Goal: Transaction & Acquisition: Purchase product/service

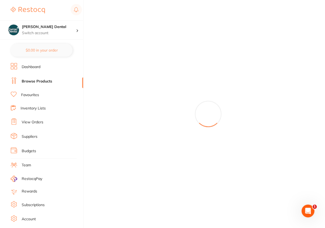
click at [35, 79] on link "Browse Products" at bounding box center [37, 81] width 30 height 5
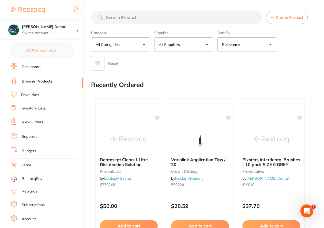
click at [108, 18] on input "search" at bounding box center [176, 17] width 170 height 13
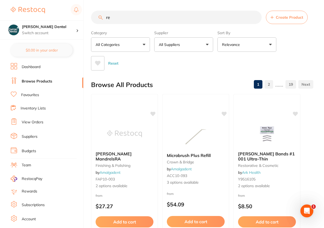
type input "r"
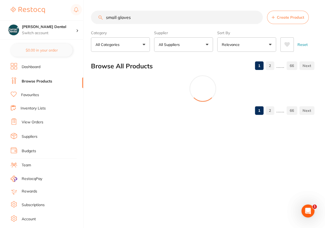
type input "small gloves"
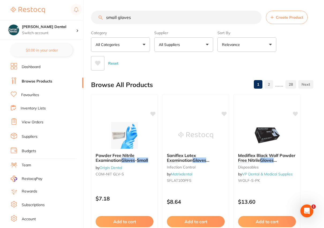
click at [207, 43] on button "All Suppliers" at bounding box center [183, 44] width 59 height 14
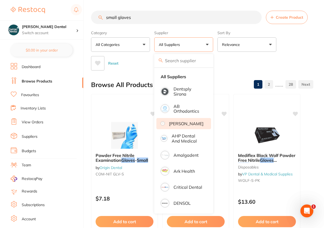
click at [178, 121] on li "[PERSON_NAME]" at bounding box center [183, 123] width 55 height 11
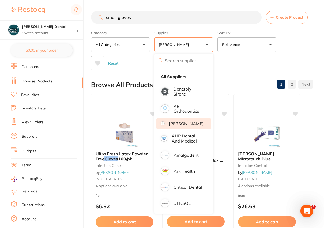
click at [250, 66] on div "Reset" at bounding box center [200, 61] width 218 height 19
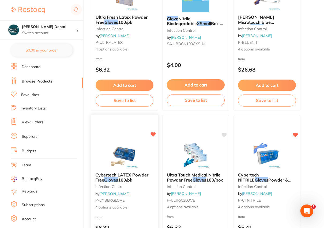
scroll to position [146, 0]
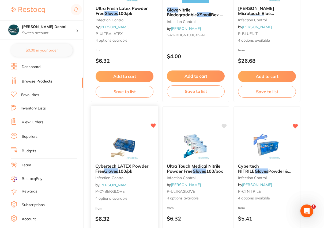
click at [124, 166] on span "Cybertech LATEX Powder Free" at bounding box center [121, 169] width 53 height 10
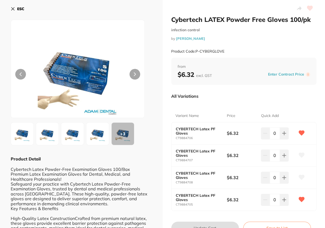
click at [12, 8] on icon at bounding box center [13, 9] width 4 height 4
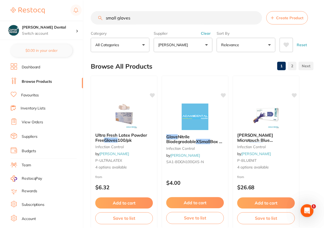
scroll to position [146, 0]
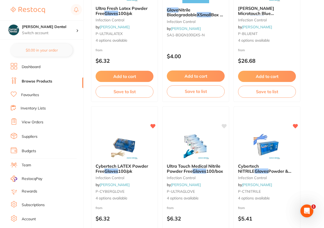
click at [32, 96] on link "Favourites" at bounding box center [30, 95] width 18 height 5
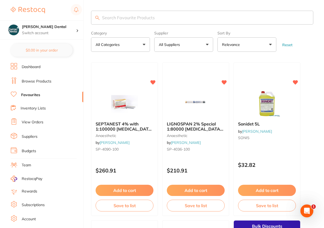
click at [119, 16] on input "search" at bounding box center [202, 18] width 222 height 14
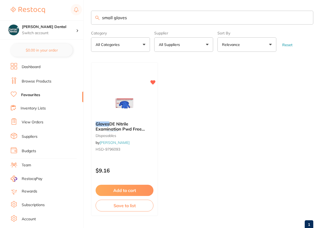
click at [208, 44] on button "All Suppliers" at bounding box center [183, 44] width 59 height 14
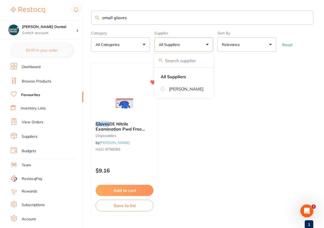
drag, startPoint x: 145, startPoint y: 16, endPoint x: 121, endPoint y: 17, distance: 24.1
click at [123, 17] on input "small gloves" at bounding box center [202, 18] width 222 height 14
drag, startPoint x: 112, startPoint y: 18, endPoint x: 97, endPoint y: 18, distance: 14.7
click at [97, 18] on div "small gloves" at bounding box center [202, 18] width 222 height 14
type input "gloves"
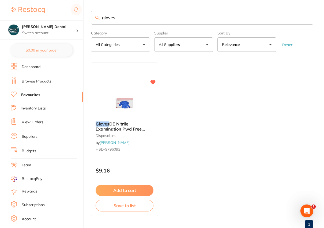
click at [206, 44] on button "All Suppliers" at bounding box center [183, 44] width 59 height 14
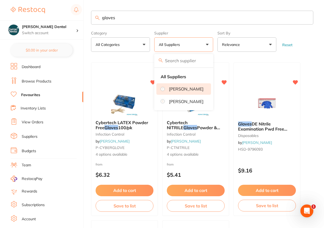
click at [183, 91] on p "[PERSON_NAME]" at bounding box center [186, 89] width 34 height 5
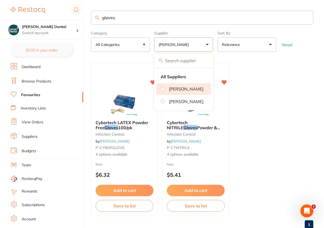
click at [179, 27] on section "gloves Category All Categories All Categories infection control Clear Category …" at bounding box center [202, 31] width 222 height 41
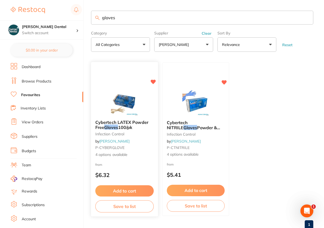
click at [135, 123] on span "Cybertech LATEX Powder Free" at bounding box center [121, 125] width 53 height 10
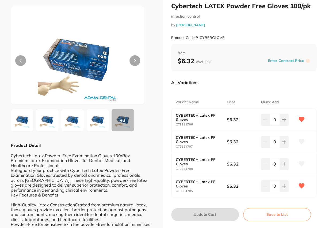
scroll to position [73, 0]
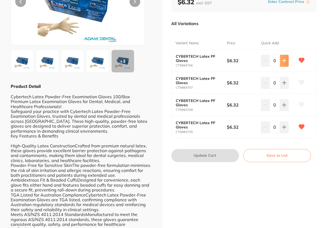
click at [282, 60] on icon at bounding box center [284, 61] width 4 height 4
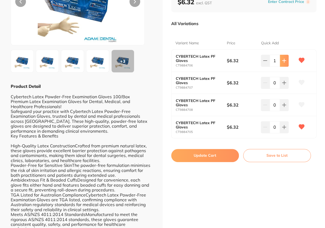
click at [282, 60] on icon at bounding box center [284, 61] width 4 height 4
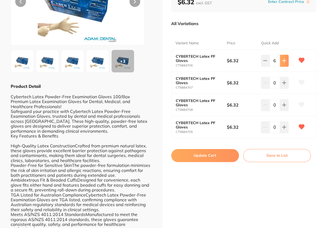
click at [282, 60] on icon at bounding box center [284, 61] width 4 height 4
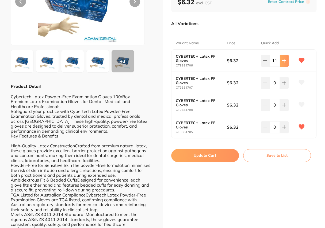
click at [282, 60] on icon at bounding box center [284, 61] width 4 height 4
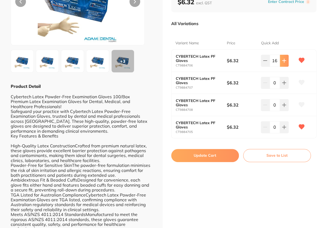
click at [282, 60] on icon at bounding box center [284, 61] width 4 height 4
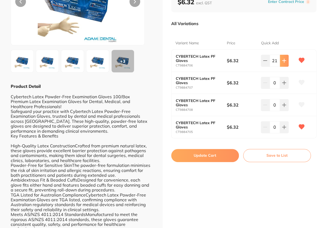
click at [282, 60] on icon at bounding box center [284, 61] width 4 height 4
type input "25"
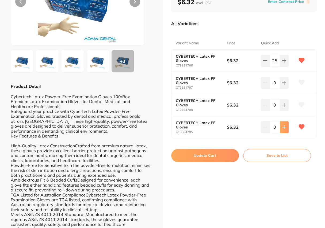
click at [285, 129] on button at bounding box center [284, 127] width 9 height 12
click at [284, 129] on button at bounding box center [284, 127] width 9 height 12
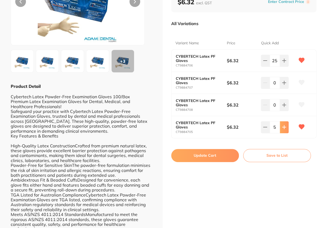
click at [284, 129] on button at bounding box center [284, 127] width 9 height 12
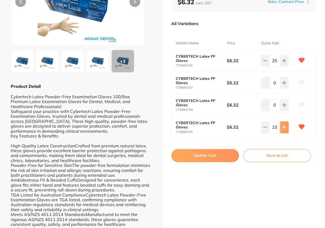
click at [284, 129] on button at bounding box center [284, 127] width 9 height 12
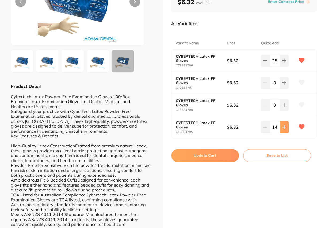
type input "15"
click at [207, 152] on button "Update Cart" at bounding box center [205, 155] width 68 height 13
checkbox input "false"
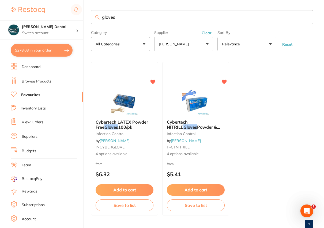
drag, startPoint x: 203, startPoint y: 33, endPoint x: 199, endPoint y: 32, distance: 4.1
click at [203, 32] on button "Clear" at bounding box center [206, 32] width 13 height 5
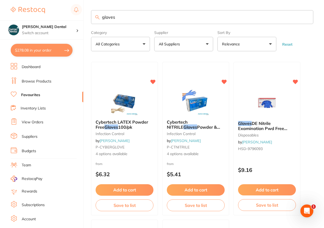
drag, startPoint x: 118, startPoint y: 18, endPoint x: 100, endPoint y: 18, distance: 18.2
click at [100, 18] on input "gloves" at bounding box center [202, 17] width 222 height 14
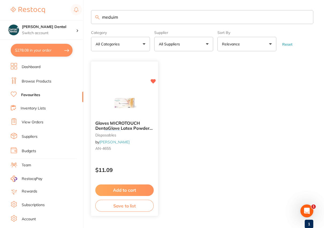
type input "meduim"
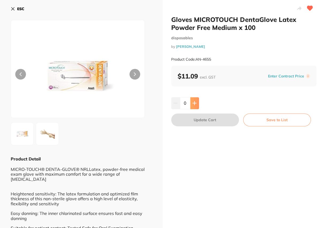
click at [192, 103] on icon at bounding box center [194, 103] width 4 height 4
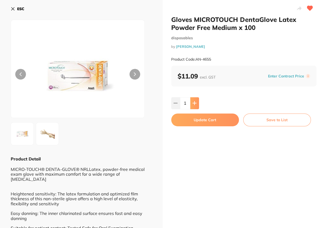
click at [192, 103] on icon at bounding box center [194, 103] width 4 height 4
click at [193, 102] on icon at bounding box center [194, 103] width 4 height 4
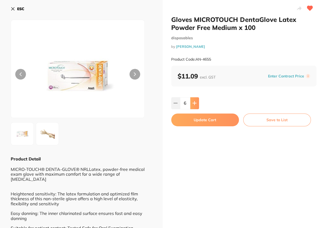
click at [193, 102] on icon at bounding box center [194, 103] width 4 height 4
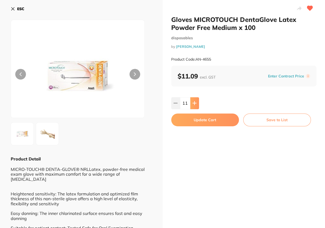
click at [193, 102] on icon at bounding box center [194, 103] width 4 height 4
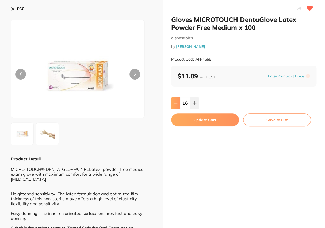
click at [175, 103] on icon at bounding box center [175, 103] width 3 height 0
type input "15"
click at [213, 123] on button "Update Cart" at bounding box center [205, 120] width 68 height 13
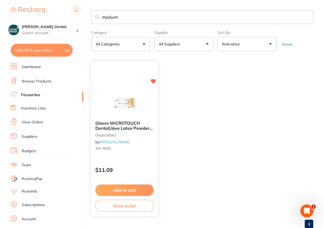
click at [126, 128] on span "Gloves MICROTOUCH DentaGlove Latex Powder Free" at bounding box center [123, 128] width 57 height 15
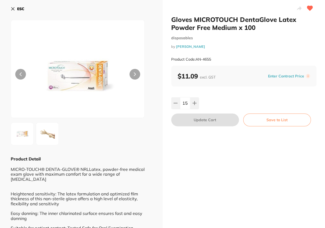
click at [16, 7] on button "ESC" at bounding box center [18, 8] width 14 height 9
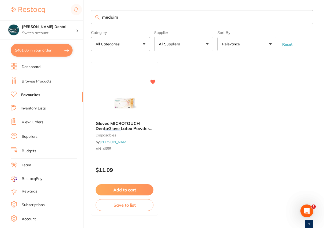
drag, startPoint x: 103, startPoint y: 15, endPoint x: 97, endPoint y: 16, distance: 6.2
click at [97, 16] on div "meduim" at bounding box center [202, 17] width 222 height 14
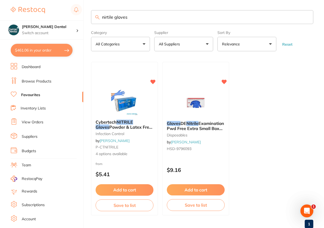
type input "nirtile gloves"
click at [129, 117] on div "Cybertech NITRILE Gloves Powder & Latex Free 100/pk infection control by Adam D…" at bounding box center [124, 138] width 67 height 46
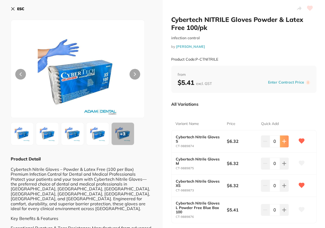
click at [283, 143] on icon at bounding box center [284, 141] width 4 height 4
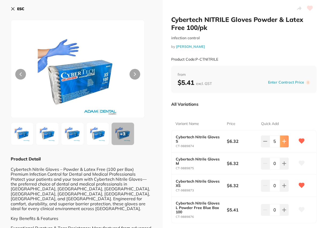
click at [283, 143] on icon at bounding box center [284, 141] width 4 height 4
click at [284, 142] on icon at bounding box center [284, 141] width 4 height 4
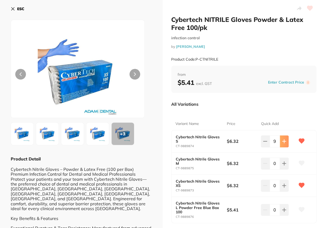
type input "10"
click at [282, 186] on icon at bounding box center [283, 185] width 3 height 3
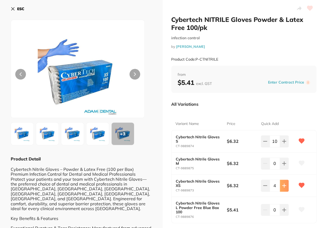
click at [282, 186] on icon at bounding box center [283, 185] width 3 height 3
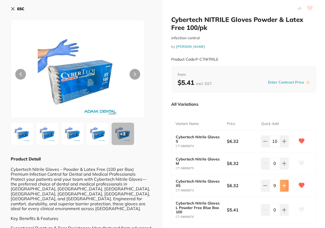
click at [282, 186] on icon at bounding box center [283, 185] width 3 height 3
type input "10"
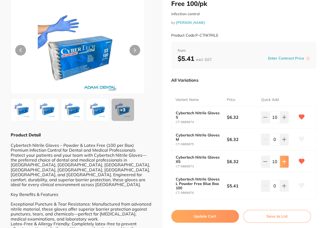
scroll to position [48, 0]
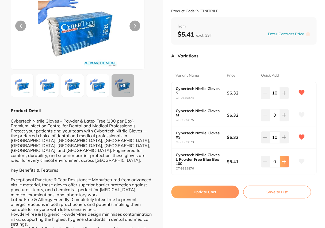
click at [283, 160] on icon at bounding box center [284, 162] width 4 height 4
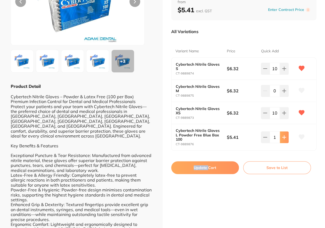
click at [283, 160] on div "Cybertech NITRILE Gloves Powder & Latex Free 100/pk infection control by Adam D…" at bounding box center [244, 189] width 163 height 525
drag, startPoint x: 283, startPoint y: 160, endPoint x: 264, endPoint y: 138, distance: 30.1
click at [264, 138] on icon at bounding box center [265, 137] width 4 height 4
click at [283, 138] on icon at bounding box center [283, 137] width 3 height 3
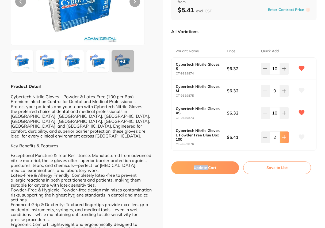
click at [283, 138] on icon at bounding box center [283, 137] width 3 height 3
type input "5"
click at [199, 167] on button "Update Cart" at bounding box center [205, 167] width 68 height 13
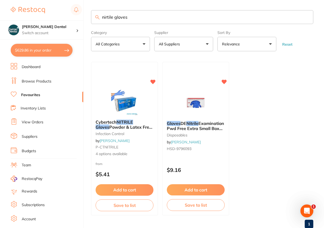
drag, startPoint x: 128, startPoint y: 17, endPoint x: 99, endPoint y: 17, distance: 29.4
click at [99, 17] on div "nirtile gloves" at bounding box center [202, 17] width 222 height 14
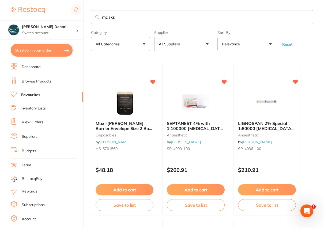
type input "masks"
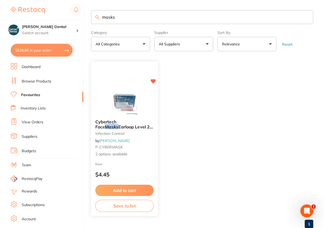
click at [144, 125] on span "Earloop Level 2 BLUE/PINK 50pk" at bounding box center [123, 129] width 57 height 10
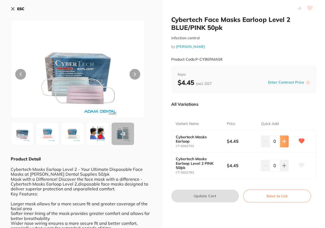
click at [284, 139] on icon at bounding box center [284, 141] width 4 height 4
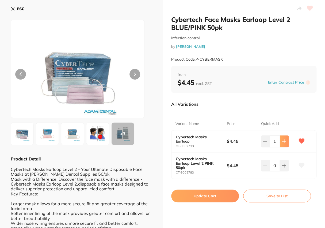
click at [284, 139] on icon at bounding box center [284, 141] width 4 height 4
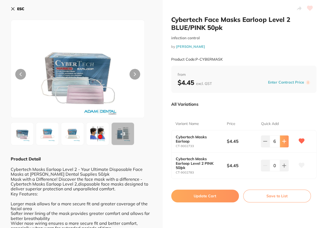
click at [284, 139] on icon at bounding box center [284, 141] width 4 height 4
type input "10"
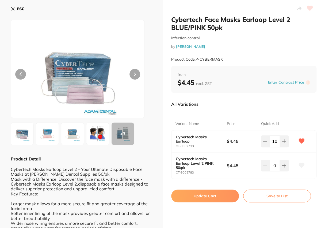
click at [214, 194] on button "Update Cart" at bounding box center [205, 196] width 68 height 13
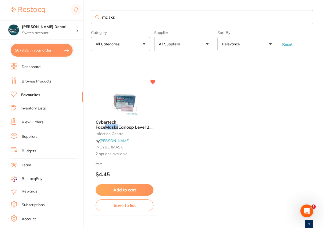
drag, startPoint x: 121, startPoint y: 18, endPoint x: 98, endPoint y: 18, distance: 23.0
click at [98, 18] on div "masks" at bounding box center [202, 17] width 222 height 14
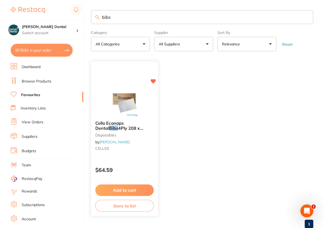
type input "bibs"
click at [122, 126] on span "4Ply 208 x 280mm -White 1000pk" at bounding box center [119, 131] width 48 height 10
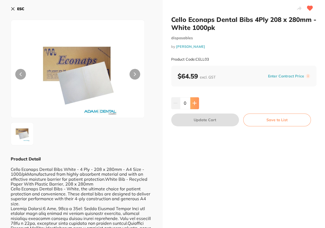
click at [196, 102] on button at bounding box center [194, 103] width 9 height 12
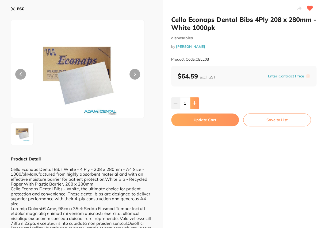
click at [196, 102] on button at bounding box center [194, 103] width 9 height 12
click at [174, 103] on icon at bounding box center [175, 103] width 3 height 0
type input "1"
click at [198, 120] on button "Update Cart" at bounding box center [205, 120] width 68 height 13
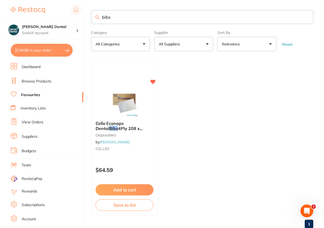
drag, startPoint x: 111, startPoint y: 17, endPoint x: 100, endPoint y: 16, distance: 11.6
click at [100, 16] on input "bibs" at bounding box center [202, 17] width 222 height 14
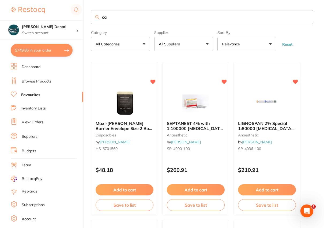
type input "c"
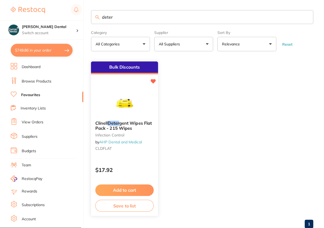
type input "deter"
click at [113, 129] on span "gent Wipes Flat Pack - 215 Wipes" at bounding box center [123, 126] width 56 height 10
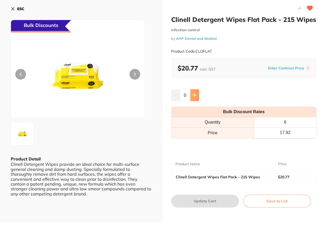
click at [194, 93] on button at bounding box center [194, 95] width 9 height 12
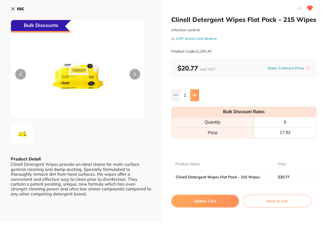
click at [194, 93] on button at bounding box center [194, 95] width 9 height 12
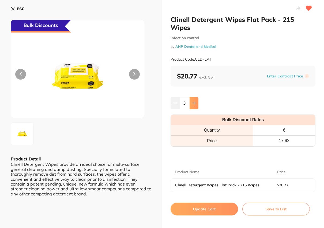
click at [194, 97] on button at bounding box center [193, 103] width 9 height 12
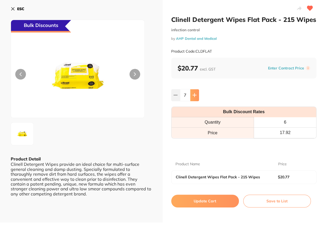
click at [193, 93] on button at bounding box center [194, 95] width 9 height 12
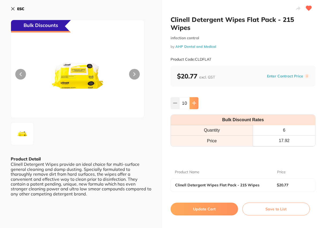
click at [193, 97] on button at bounding box center [193, 103] width 9 height 12
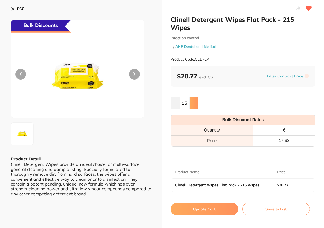
click at [193, 97] on button at bounding box center [193, 103] width 9 height 12
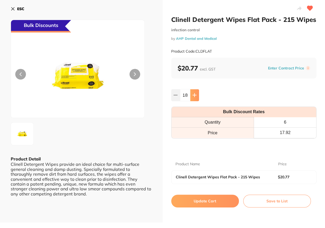
click at [193, 93] on button at bounding box center [194, 95] width 9 height 12
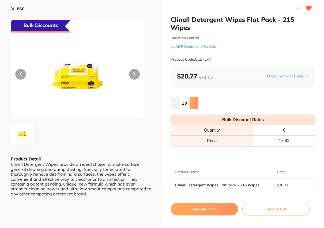
click at [193, 97] on button at bounding box center [193, 103] width 9 height 12
type input "20"
click at [202, 203] on button "Update Cart" at bounding box center [203, 209] width 67 height 13
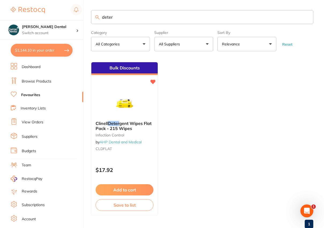
drag, startPoint x: 115, startPoint y: 16, endPoint x: 98, endPoint y: 16, distance: 16.8
click at [98, 16] on div "deter" at bounding box center [202, 17] width 222 height 14
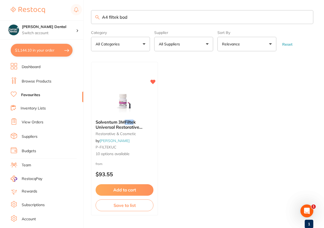
type input "A4 filtek body"
click at [44, 80] on link "Browse Products" at bounding box center [37, 81] width 30 height 5
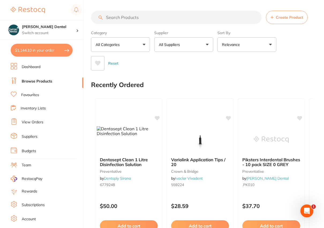
click at [206, 43] on button "All Suppliers" at bounding box center [183, 44] width 59 height 14
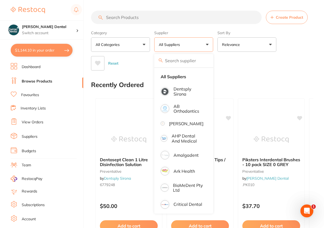
click at [107, 19] on input "search" at bounding box center [176, 17] width 170 height 13
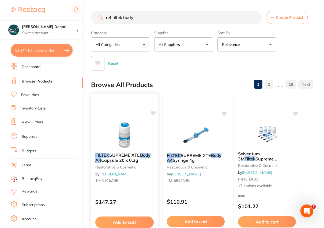
type input "a4 filtek body"
click at [116, 153] on span "SUPREME XTE" at bounding box center [124, 155] width 30 height 5
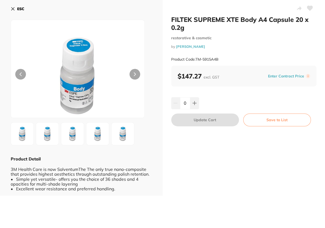
click at [197, 102] on button at bounding box center [194, 103] width 9 height 12
type input "1"
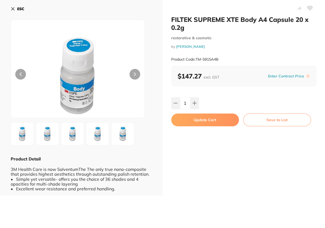
click at [199, 118] on button "Update Cart" at bounding box center [205, 120] width 68 height 13
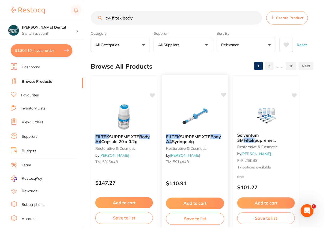
scroll to position [1, 0]
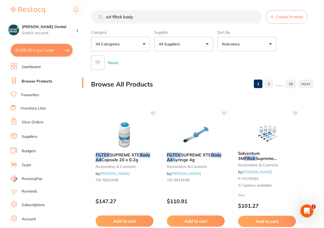
click at [111, 18] on input "a4 filtek body" at bounding box center [176, 16] width 170 height 13
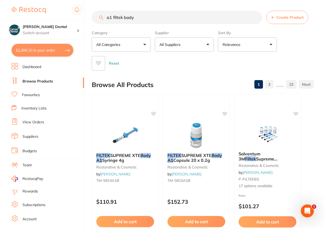
scroll to position [0, 0]
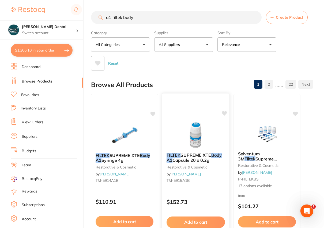
type input "a1 filtek body"
click at [184, 158] on span "Capsule 20 x 0.2g" at bounding box center [190, 160] width 37 height 5
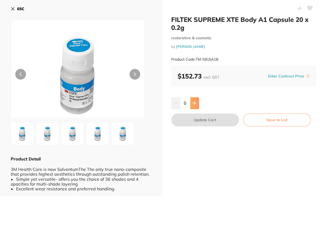
click at [192, 102] on icon at bounding box center [194, 103] width 4 height 4
type input "1"
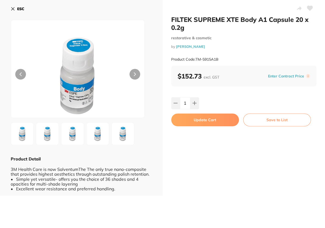
click at [13, 9] on icon at bounding box center [13, 9] width 4 height 4
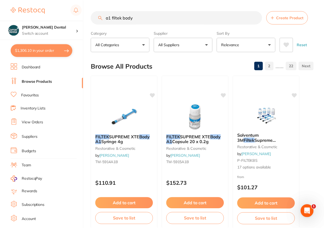
scroll to position [1, 0]
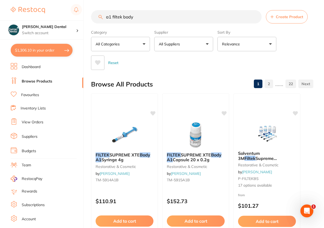
drag, startPoint x: 37, startPoint y: 49, endPoint x: 44, endPoint y: 51, distance: 7.3
click at [37, 49] on button "$1,306.10 in your order" at bounding box center [42, 50] width 62 height 13
checkbox input "true"
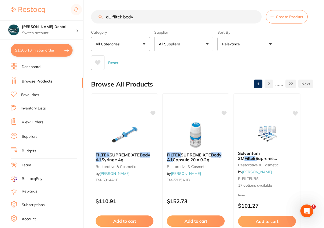
checkbox input "true"
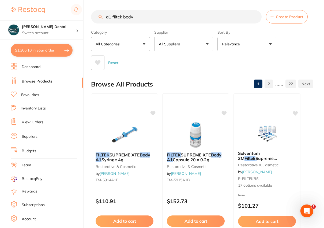
checkbox input "true"
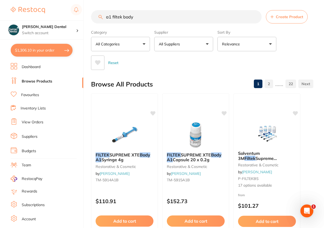
checkbox input "true"
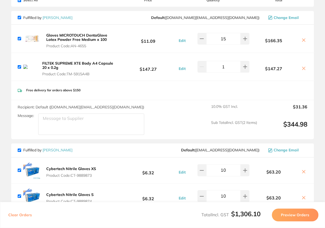
scroll to position [0, 0]
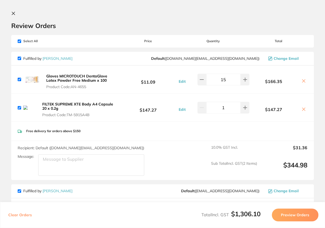
click at [300, 110] on button at bounding box center [303, 110] width 7 height 6
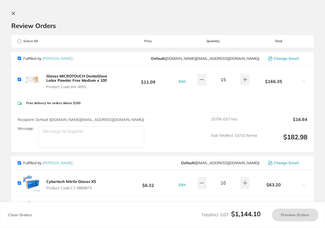
click at [13, 12] on icon at bounding box center [13, 13] width 4 height 4
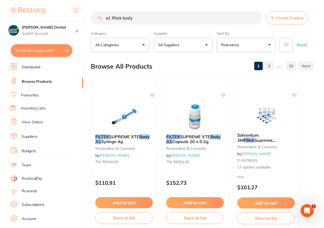
scroll to position [1, 0]
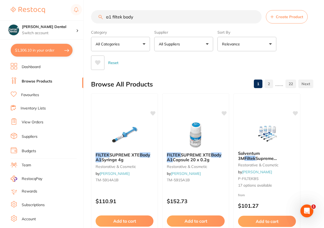
click at [39, 48] on button "$1,306.10 in your order" at bounding box center [42, 50] width 62 height 13
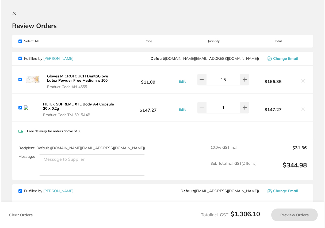
scroll to position [0, 0]
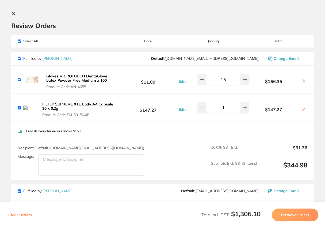
click at [303, 109] on icon at bounding box center [303, 109] width 4 height 4
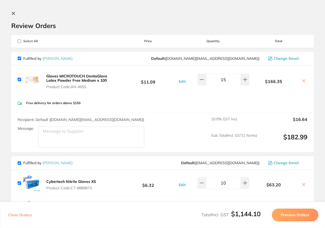
checkbox input "true"
click at [12, 12] on icon at bounding box center [13, 13] width 3 height 3
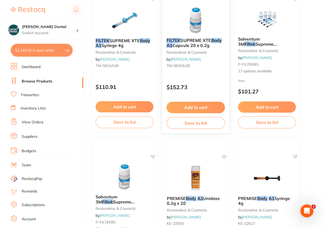
scroll to position [171, 0]
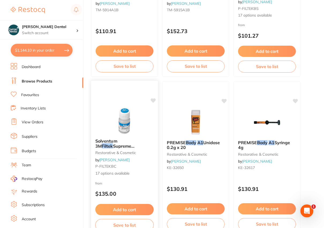
click at [113, 143] on em "Filtek" at bounding box center [107, 145] width 11 height 5
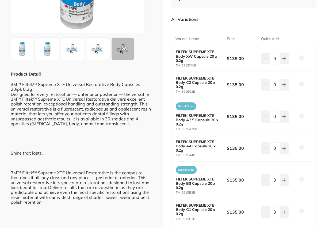
scroll to position [97, 0]
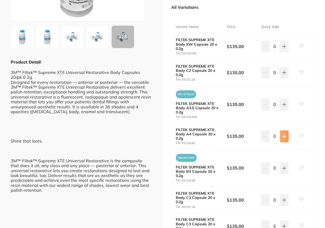
click at [284, 136] on icon at bounding box center [284, 136] width 4 height 4
type input "1"
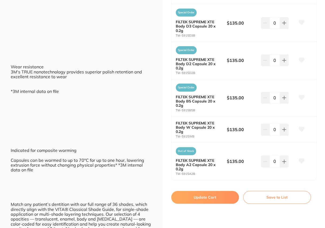
scroll to position [607, 0]
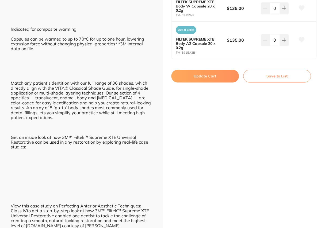
click at [202, 79] on button "Update Cart" at bounding box center [205, 76] width 68 height 13
checkbox input "false"
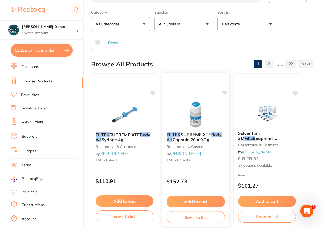
scroll to position [48, 0]
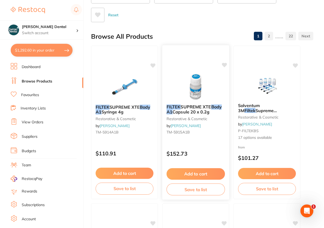
click at [187, 107] on span "SUPREME XTE" at bounding box center [195, 106] width 30 height 5
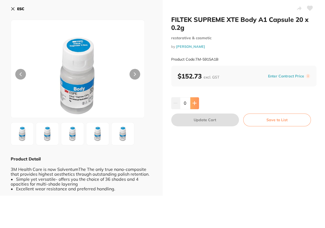
click at [194, 102] on icon at bounding box center [194, 103] width 4 height 4
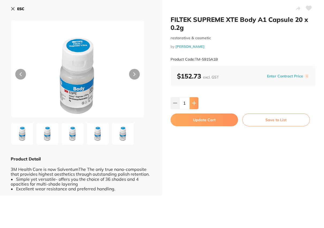
type input "1"
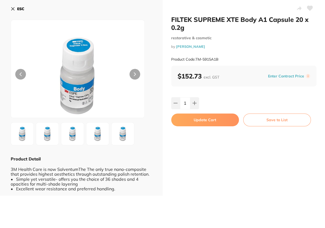
click at [194, 118] on button "Update Cart" at bounding box center [205, 120] width 68 height 13
checkbox input "false"
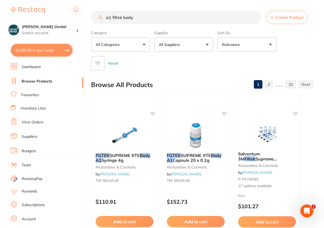
drag, startPoint x: 137, startPoint y: 16, endPoint x: 94, endPoint y: 17, distance: 42.5
click at [94, 17] on input "a1 filtek body" at bounding box center [176, 17] width 170 height 13
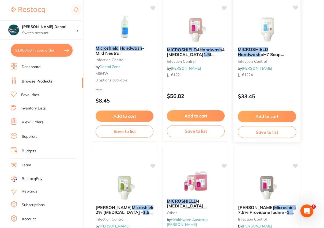
scroll to position [413, 0]
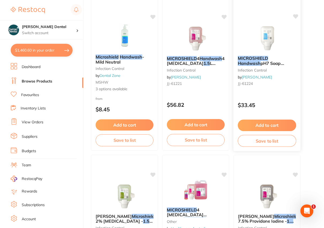
type input "microshield handwash 1.5"
click at [260, 61] on span "pH7 Soap Free" at bounding box center [260, 66] width 46 height 10
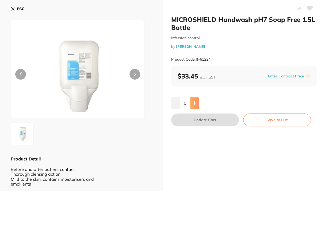
click at [193, 104] on icon at bounding box center [194, 103] width 4 height 4
type input "1"
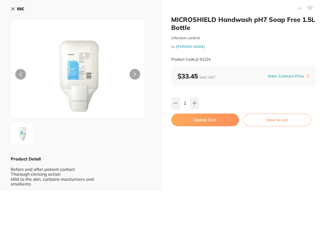
click at [199, 119] on button "Update Cart" at bounding box center [205, 120] width 68 height 13
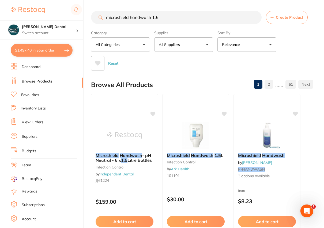
click at [41, 80] on link "Browse Products" at bounding box center [37, 81] width 30 height 5
drag, startPoint x: 158, startPoint y: 16, endPoint x: 88, endPoint y: 13, distance: 69.6
click at [88, 13] on div "$1,497.40 Curran Dental Switch account Curran Dental $1,497.40 in your order Da…" at bounding box center [162, 114] width 324 height 228
click at [31, 94] on link "Favourites" at bounding box center [30, 95] width 18 height 5
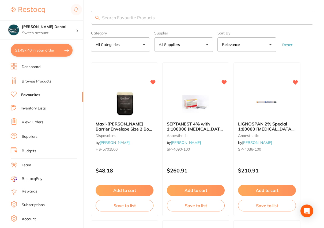
click at [123, 18] on input "search" at bounding box center [202, 18] width 222 height 14
type input "labels"
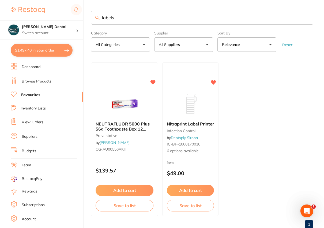
click at [198, 125] on span "Nitraprint Label Printer" at bounding box center [190, 123] width 47 height 5
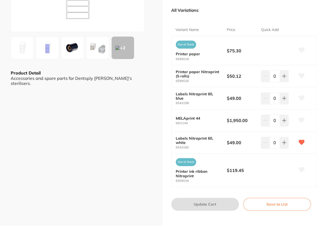
scroll to position [97, 0]
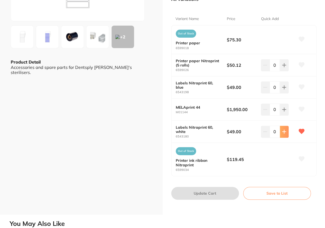
click at [282, 131] on icon at bounding box center [284, 132] width 4 height 4
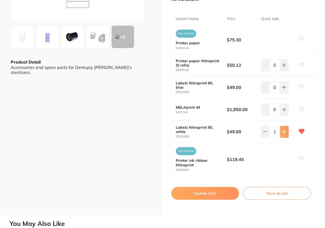
click at [282, 131] on icon at bounding box center [284, 132] width 4 height 4
type input "2"
click at [214, 191] on button "Update Cart" at bounding box center [205, 193] width 68 height 13
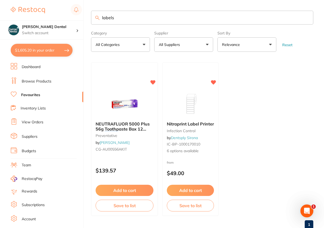
drag, startPoint x: 114, startPoint y: 19, endPoint x: 99, endPoint y: 18, distance: 15.0
click at [99, 18] on div "labels" at bounding box center [202, 18] width 222 height 14
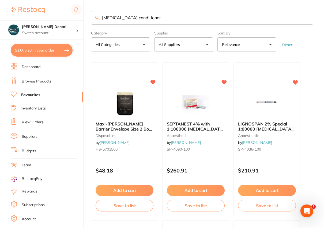
type input "dentin conditioner"
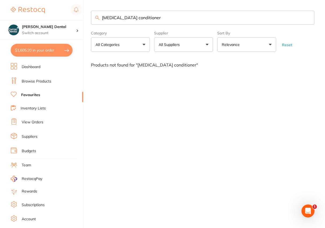
click at [36, 80] on link "Browse Products" at bounding box center [37, 81] width 30 height 5
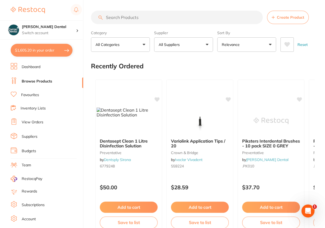
click at [20, 80] on li "Browse Products" at bounding box center [47, 82] width 72 height 8
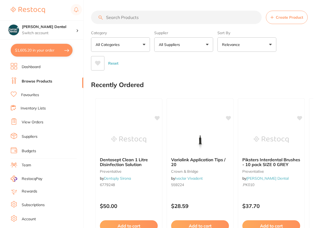
click at [114, 20] on input "search" at bounding box center [176, 17] width 170 height 13
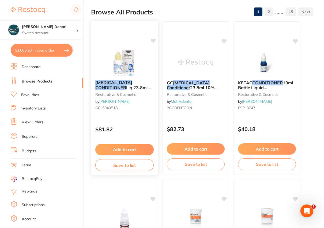
scroll to position [24, 0]
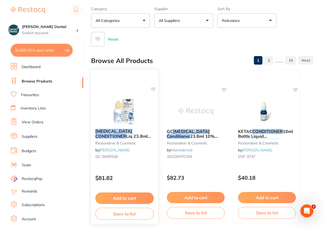
type input "dentin conditioner"
click at [132, 193] on button "Add to cart" at bounding box center [124, 198] width 58 height 11
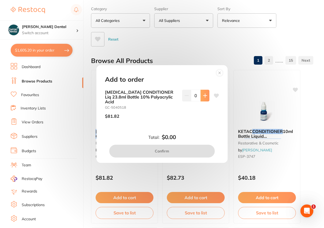
click at [203, 97] on icon at bounding box center [204, 95] width 3 height 3
type input "1"
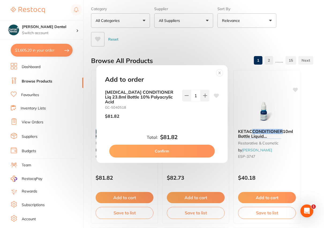
click at [171, 149] on button "Confirm" at bounding box center [161, 151] width 105 height 13
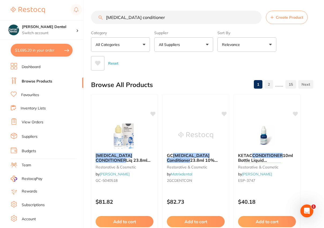
drag, startPoint x: 148, startPoint y: 18, endPoint x: 99, endPoint y: 20, distance: 49.5
click at [99, 20] on input "dentin conditioner" at bounding box center [176, 17] width 170 height 13
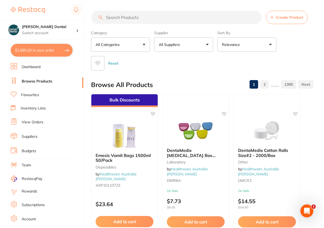
click at [35, 94] on link "Favourites" at bounding box center [30, 95] width 18 height 5
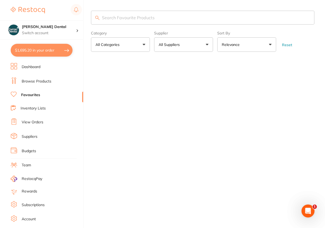
click at [104, 18] on input "search" at bounding box center [202, 18] width 223 height 14
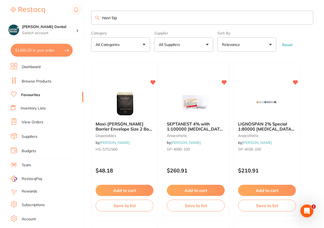
type input "navi tip"
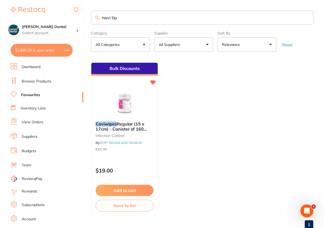
click at [34, 80] on link "Browse Products" at bounding box center [37, 81] width 30 height 5
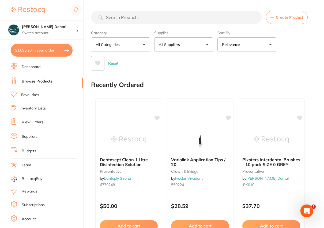
click at [115, 18] on input "search" at bounding box center [176, 17] width 170 height 13
click at [113, 17] on input "search" at bounding box center [176, 17] width 170 height 13
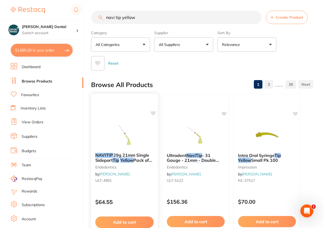
type input "navi tip yellow"
click at [136, 156] on span "29g 21mm Single Sideport" at bounding box center [122, 158] width 54 height 10
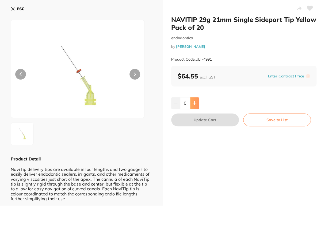
click at [195, 102] on icon at bounding box center [194, 103] width 4 height 4
type input "1"
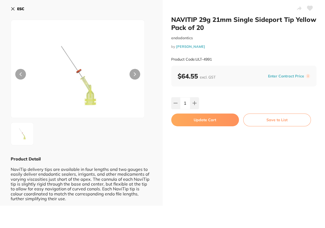
click at [201, 120] on button "Update Cart" at bounding box center [205, 120] width 68 height 13
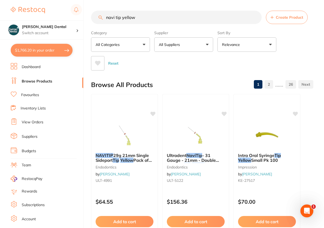
click at [29, 93] on link "Favourites" at bounding box center [30, 95] width 18 height 5
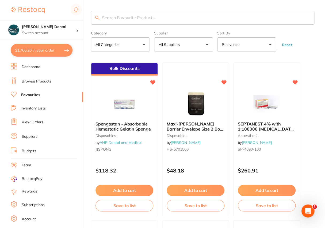
click at [110, 19] on input "search" at bounding box center [202, 18] width 223 height 14
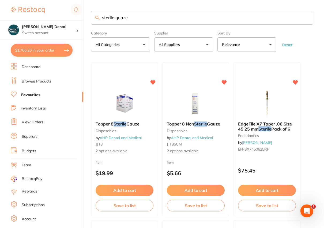
type input "sterile guaze"
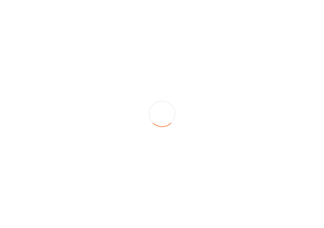
click at [114, 126] on section at bounding box center [162, 114] width 324 height 228
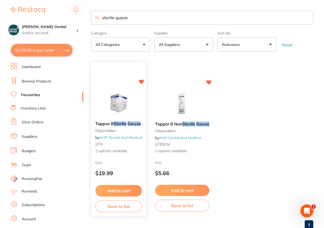
click at [111, 125] on span "Topper 8" at bounding box center [104, 123] width 18 height 5
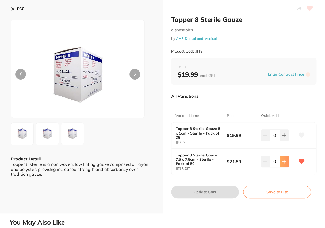
click at [286, 159] on button at bounding box center [284, 162] width 9 height 12
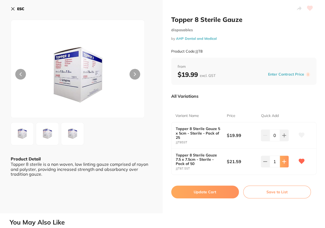
click at [285, 159] on button at bounding box center [284, 162] width 9 height 12
type input "2"
click at [209, 190] on button "Update Cart" at bounding box center [205, 192] width 68 height 13
checkbox input "false"
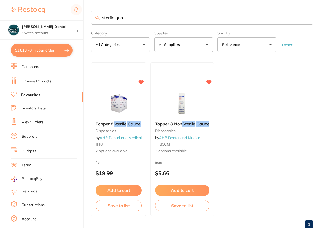
click at [175, 121] on span "Topper 8 Non" at bounding box center [168, 123] width 27 height 5
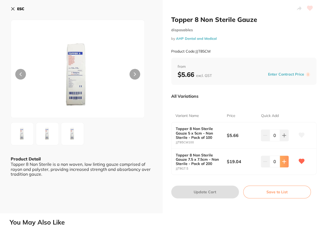
click at [283, 161] on icon at bounding box center [284, 162] width 4 height 4
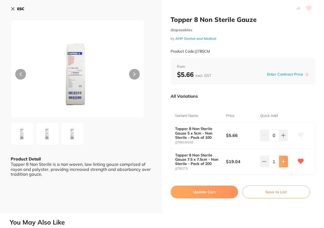
click at [283, 161] on icon at bounding box center [283, 162] width 4 height 4
type input "2"
click at [220, 189] on button "Update Cart" at bounding box center [203, 192] width 67 height 13
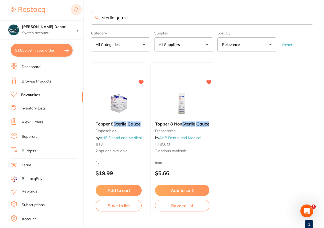
drag, startPoint x: 138, startPoint y: 17, endPoint x: 74, endPoint y: 11, distance: 64.7
click at [74, 11] on div "$1,855.59 Curran Dental Switch account Curran Dental $1,855.59 in your order Da…" at bounding box center [162, 114] width 324 height 228
type input "child bite block"
click at [33, 82] on link "Browse Products" at bounding box center [37, 81] width 30 height 5
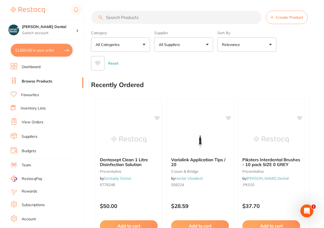
click at [118, 16] on input "search" at bounding box center [176, 17] width 170 height 13
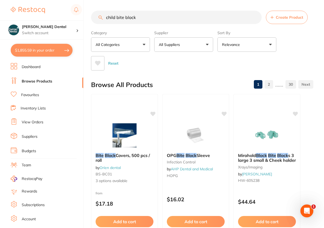
type input "child bite block"
click at [206, 43] on button "All Suppliers" at bounding box center [183, 44] width 59 height 14
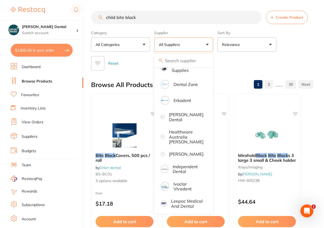
scroll to position [170, 0]
click at [186, 152] on p "[PERSON_NAME]" at bounding box center [186, 153] width 34 height 5
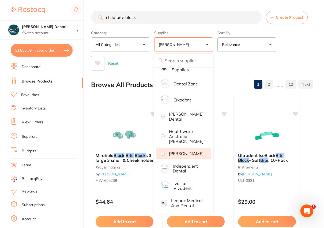
scroll to position [0, 0]
click at [232, 65] on div "Reset" at bounding box center [200, 61] width 218 height 19
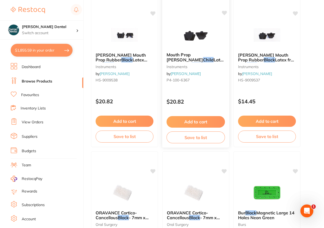
scroll to position [583, 0]
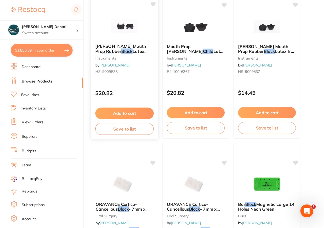
click at [121, 49] on em "Black" at bounding box center [126, 51] width 11 height 5
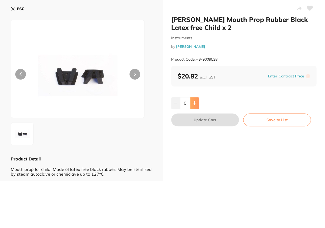
click at [195, 102] on icon at bounding box center [194, 103] width 4 height 4
type input "1"
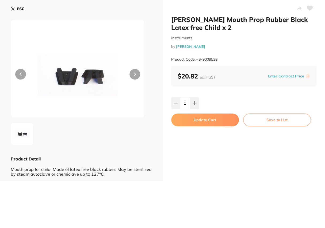
drag, startPoint x: 200, startPoint y: 120, endPoint x: 192, endPoint y: 110, distance: 12.7
click at [201, 121] on button "Update Cart" at bounding box center [205, 120] width 68 height 13
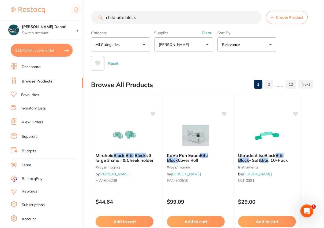
drag, startPoint x: 143, startPoint y: 18, endPoint x: 95, endPoint y: 19, distance: 48.7
click at [95, 19] on input "child bite block" at bounding box center [176, 17] width 170 height 13
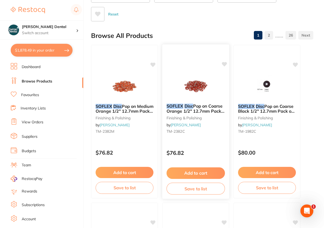
scroll to position [48, 0]
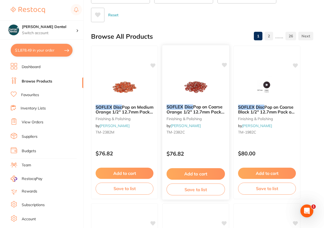
type input "softlex disc"
click at [202, 108] on span "Pop on Coarse Orange 1/2" 12.7mm Pack of 85" at bounding box center [195, 111] width 58 height 15
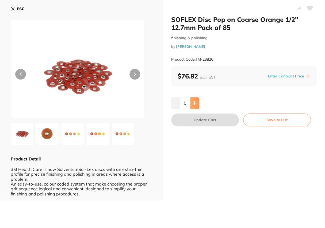
click at [195, 102] on icon at bounding box center [194, 103] width 4 height 4
type input "1"
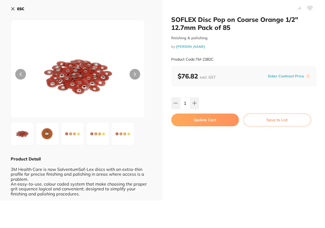
click at [197, 117] on button "Update Cart" at bounding box center [205, 120] width 68 height 13
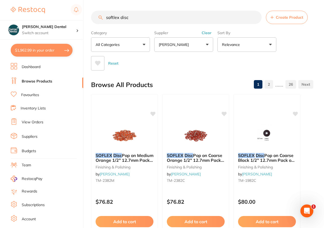
drag, startPoint x: 134, startPoint y: 18, endPoint x: 75, endPoint y: 20, distance: 59.1
click at [75, 20] on div "$1,962.99 Curran Dental Switch account Curran Dental $1,962.99 in your order Da…" at bounding box center [162, 114] width 324 height 228
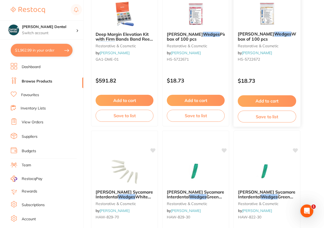
scroll to position [73, 0]
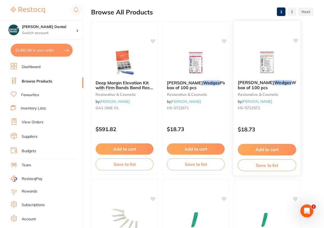
type input "wood wedges"
click at [262, 60] on img at bounding box center [266, 62] width 35 height 27
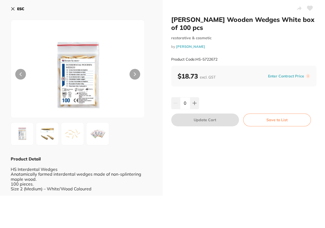
click at [17, 7] on b "ESC" at bounding box center [20, 8] width 7 height 5
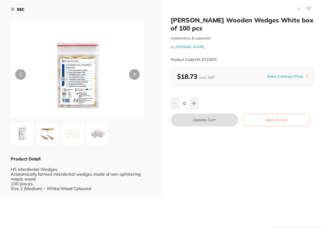
scroll to position [73, 0]
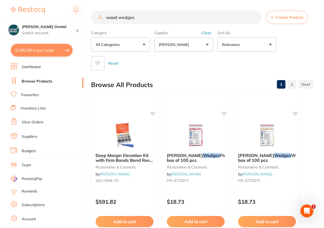
click at [205, 34] on button "Clear" at bounding box center [206, 32] width 13 height 5
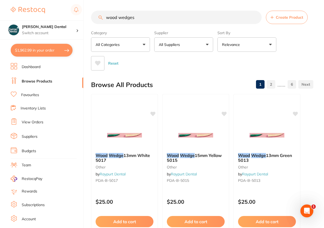
click at [207, 42] on button "All Suppliers" at bounding box center [183, 44] width 59 height 14
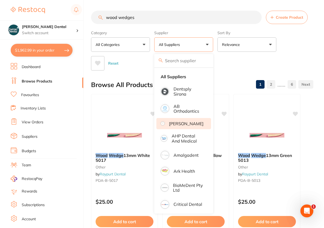
click at [184, 126] on p "[PERSON_NAME]" at bounding box center [186, 123] width 34 height 5
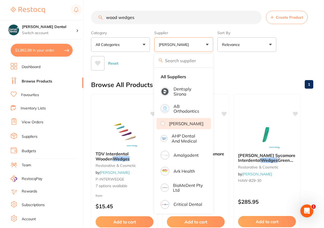
click at [230, 69] on div "Reset" at bounding box center [200, 61] width 218 height 19
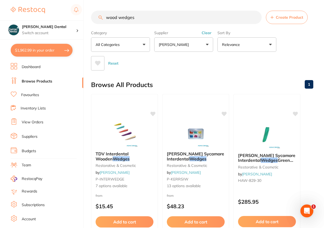
click at [204, 32] on button "Clear" at bounding box center [206, 32] width 13 height 5
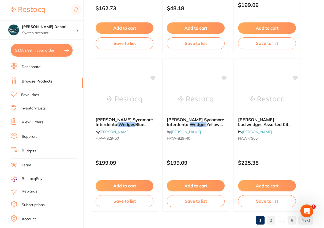
scroll to position [2733, 0]
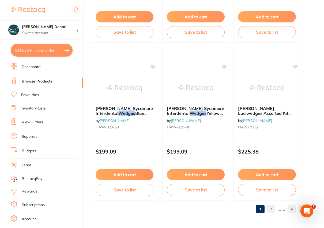
click at [268, 209] on link "2" at bounding box center [270, 209] width 9 height 11
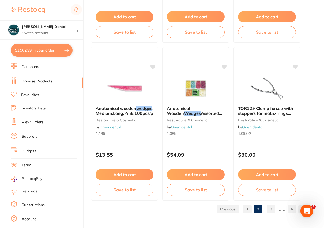
click at [271, 208] on link "3" at bounding box center [270, 209] width 9 height 11
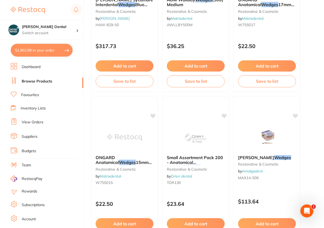
scroll to position [972, 0]
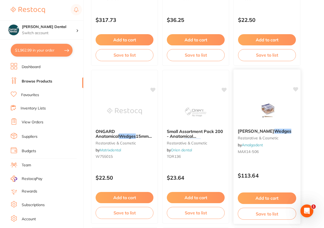
click at [274, 131] on em "Wedges" at bounding box center [282, 131] width 17 height 5
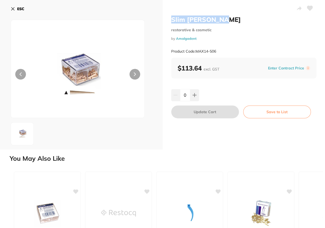
drag, startPoint x: 224, startPoint y: 21, endPoint x: 171, endPoint y: 21, distance: 52.9
click at [171, 21] on h2 "Slim [PERSON_NAME]" at bounding box center [243, 20] width 145 height 8
copy h2 "Slim [PERSON_NAME]"
click at [13, 10] on icon at bounding box center [13, 9] width 4 height 4
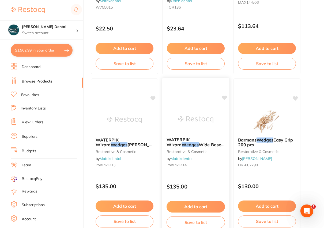
scroll to position [1142, 0]
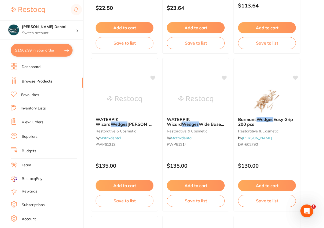
drag, startPoint x: 253, startPoint y: 118, endPoint x: 300, endPoint y: 19, distance: 109.9
click at [253, 118] on span "Barmans" at bounding box center [247, 119] width 18 height 5
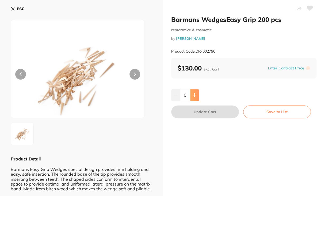
click at [194, 95] on icon at bounding box center [194, 95] width 4 height 4
type input "1"
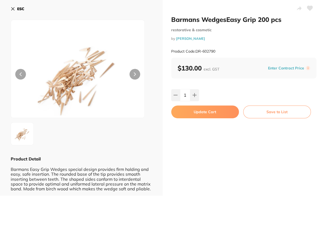
click at [203, 107] on button "Update Cart" at bounding box center [205, 112] width 68 height 13
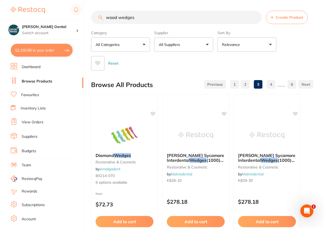
click at [39, 93] on link "Favourites" at bounding box center [30, 95] width 18 height 5
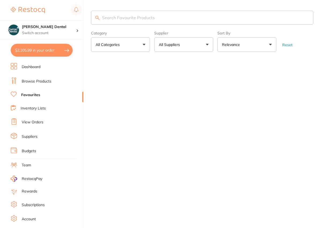
click at [119, 18] on input "search" at bounding box center [202, 18] width 222 height 14
click at [112, 16] on input "search" at bounding box center [202, 18] width 222 height 14
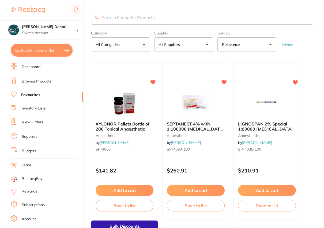
drag, startPoint x: 110, startPoint y: 17, endPoint x: 110, endPoint y: 21, distance: 3.8
click at [110, 20] on input "search" at bounding box center [202, 18] width 222 height 14
click at [110, 21] on input "search" at bounding box center [202, 18] width 222 height 14
type input "cold spray"
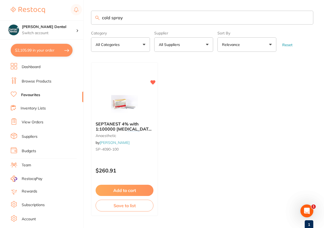
click at [41, 82] on link "Browse Products" at bounding box center [37, 81] width 30 height 5
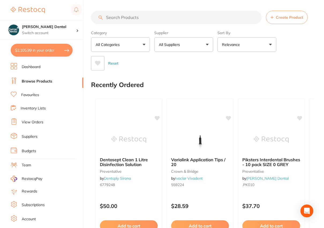
click at [111, 20] on input "search" at bounding box center [176, 17] width 170 height 13
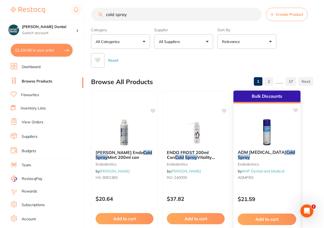
scroll to position [24, 0]
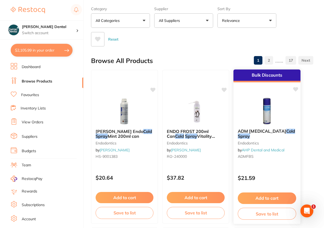
type input "cold spray"
click at [263, 128] on div "ADM [MEDICAL_DATA] Cold Spray endodontics by AHP Dental and Medical ADMFBS" at bounding box center [266, 145] width 67 height 41
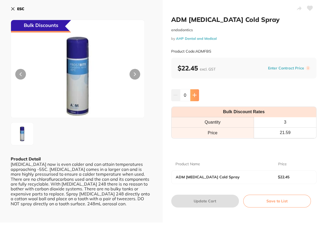
click at [193, 95] on icon at bounding box center [194, 95] width 3 height 3
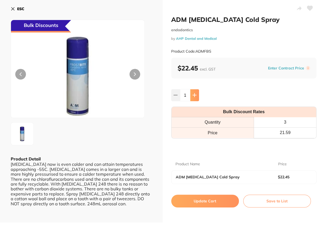
click at [193, 95] on icon at bounding box center [194, 95] width 3 height 3
type input "2"
click at [207, 200] on button "Update Cart" at bounding box center [205, 201] width 68 height 13
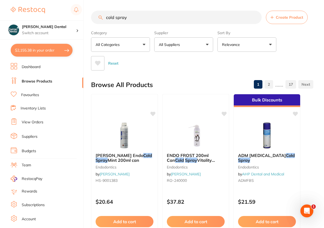
drag, startPoint x: 138, startPoint y: 18, endPoint x: 104, endPoint y: 19, distance: 34.0
click at [104, 19] on input "cold spray" at bounding box center [176, 17] width 170 height 13
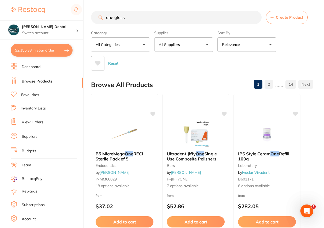
click at [206, 43] on button "All Suppliers" at bounding box center [183, 44] width 59 height 14
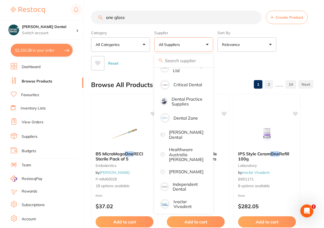
scroll to position [121, 0]
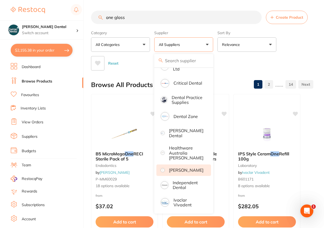
click at [182, 170] on p "[PERSON_NAME]" at bounding box center [186, 170] width 34 height 5
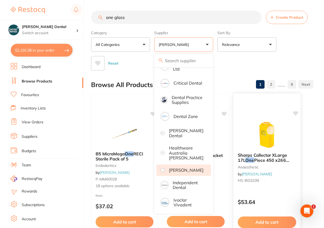
scroll to position [0, 0]
click at [225, 59] on div "Reset" at bounding box center [200, 61] width 218 height 19
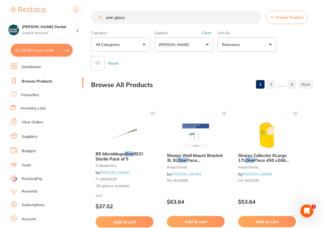
click at [114, 17] on input "one gloss" at bounding box center [176, 17] width 170 height 13
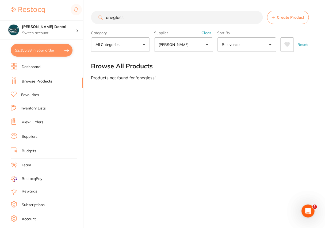
click at [206, 33] on button "Clear" at bounding box center [206, 32] width 13 height 5
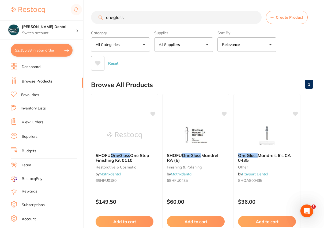
click at [133, 22] on input "onegloss" at bounding box center [176, 17] width 170 height 13
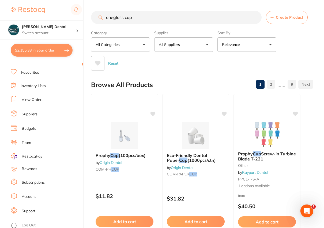
drag, startPoint x: 138, startPoint y: 19, endPoint x: 125, endPoint y: 17, distance: 12.7
click at [125, 17] on input "onegloss cup" at bounding box center [176, 17] width 170 height 13
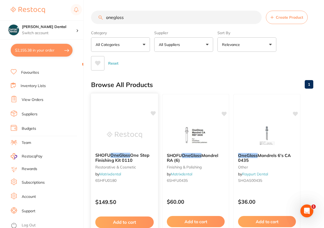
type input "onegloss"
drag, startPoint x: 126, startPoint y: 18, endPoint x: 99, endPoint y: 20, distance: 27.3
click at [99, 20] on div "onegloss Create Product" at bounding box center [202, 17] width 222 height 13
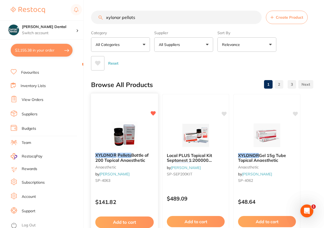
type input "xylonor pellots"
drag, startPoint x: 114, startPoint y: 157, endPoint x: 163, endPoint y: 95, distance: 79.2
click at [114, 157] on em "XYLONOR" at bounding box center [105, 155] width 21 height 5
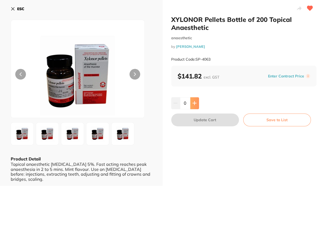
click at [195, 104] on icon at bounding box center [194, 103] width 4 height 4
type input "1"
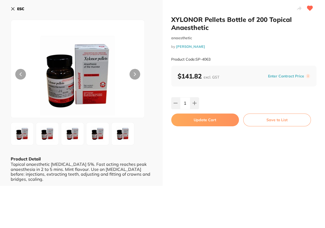
click at [199, 117] on button "Update Cart" at bounding box center [205, 120] width 68 height 13
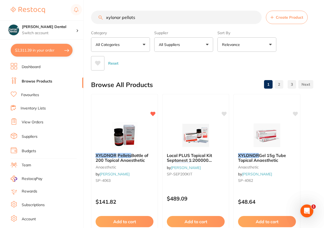
click at [39, 95] on link "Favourites" at bounding box center [30, 95] width 18 height 5
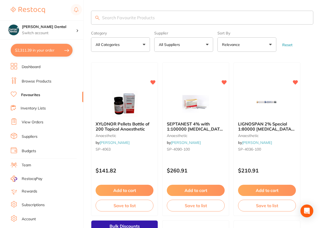
click at [107, 18] on input "search" at bounding box center [202, 18] width 222 height 14
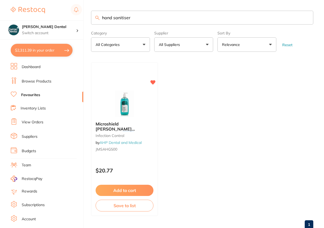
type input "hand sanitiser"
click at [116, 125] on span "Microshield [PERSON_NAME] Antimicrobial" at bounding box center [114, 128] width 39 height 15
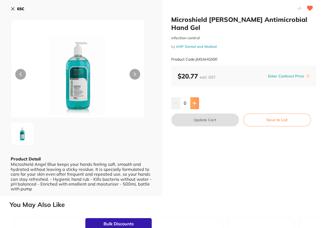
click at [194, 103] on icon at bounding box center [194, 103] width 3 height 3
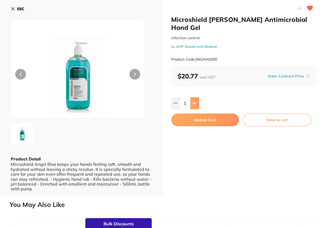
click at [194, 104] on icon at bounding box center [194, 103] width 4 height 4
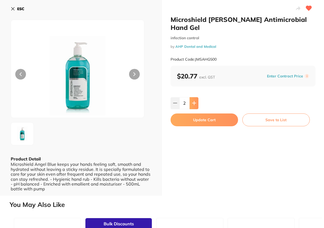
click at [194, 104] on icon at bounding box center [194, 103] width 4 height 4
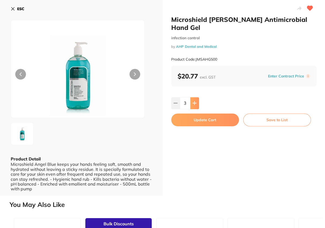
click at [194, 104] on icon at bounding box center [194, 103] width 4 height 4
click at [194, 104] on icon at bounding box center [194, 103] width 3 height 3
type input "5"
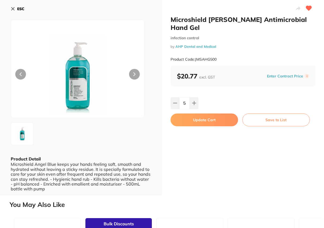
click at [202, 117] on button "Update Cart" at bounding box center [203, 120] width 67 height 13
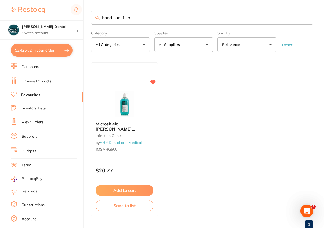
drag, startPoint x: 134, startPoint y: 17, endPoint x: 101, endPoint y: 11, distance: 33.7
click at [101, 11] on input "hand sanitiser" at bounding box center [202, 18] width 222 height 14
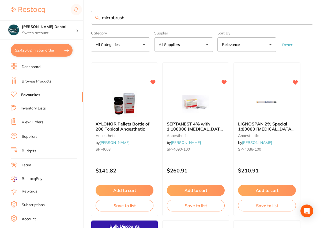
type input "microbrush"
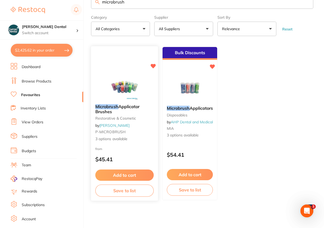
click at [120, 106] on span "Applicator Brushes" at bounding box center [117, 109] width 44 height 10
click at [113, 109] on section at bounding box center [162, 114] width 324 height 228
drag, startPoint x: 106, startPoint y: 106, endPoint x: 109, endPoint y: 120, distance: 14.2
click at [106, 106] on em "Microbrush" at bounding box center [106, 106] width 23 height 5
click at [109, 120] on section at bounding box center [162, 114] width 324 height 228
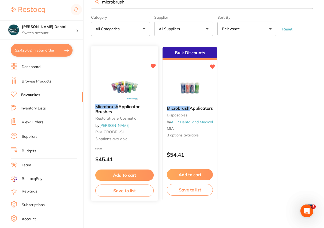
click at [114, 103] on div "Microbrush Applicator Brushes restorative & cosmetic by [PERSON_NAME] P-MICROBR…" at bounding box center [124, 123] width 67 height 46
click at [123, 84] on section at bounding box center [162, 114] width 324 height 228
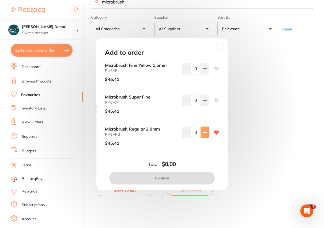
click at [203, 132] on icon at bounding box center [205, 132] width 4 height 4
type input "1"
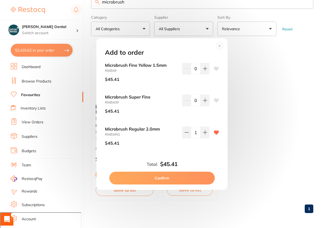
click at [158, 178] on button "Confirm" at bounding box center [161, 178] width 105 height 13
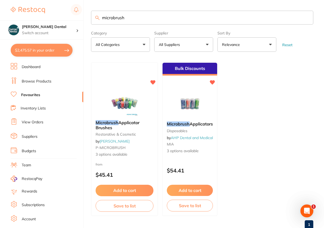
drag, startPoint x: 133, startPoint y: 4, endPoint x: 81, endPoint y: -2, distance: 52.8
click at [81, 0] on html "$2,475.57 [PERSON_NAME] Dental Switch account [PERSON_NAME] Dental $2,475.57 in…" at bounding box center [162, 114] width 324 height 228
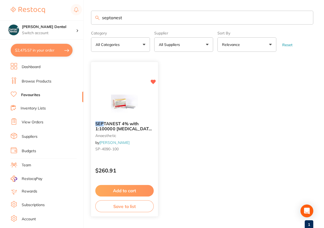
type input "septanest"
click at [135, 190] on section at bounding box center [162, 114] width 324 height 228
click at [133, 189] on button "Add to cart" at bounding box center [124, 190] width 58 height 11
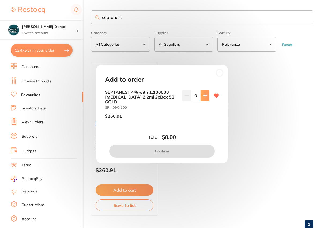
click at [201, 100] on button at bounding box center [204, 96] width 9 height 12
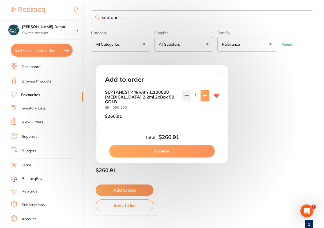
click at [203, 101] on button at bounding box center [204, 96] width 9 height 12
type input "2"
click at [167, 149] on button "Confirm" at bounding box center [161, 151] width 105 height 13
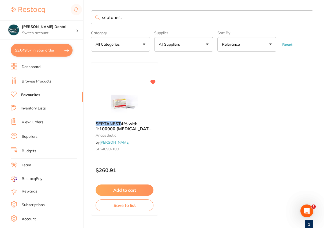
drag, startPoint x: 126, startPoint y: 16, endPoint x: 101, endPoint y: 20, distance: 25.1
click at [101, 20] on input "septanest" at bounding box center [202, 17] width 222 height 14
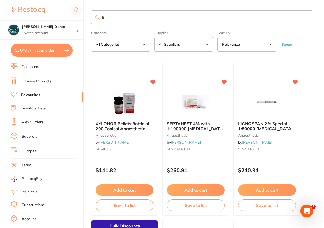
type input "li"
click at [274, 189] on section at bounding box center [162, 114] width 324 height 228
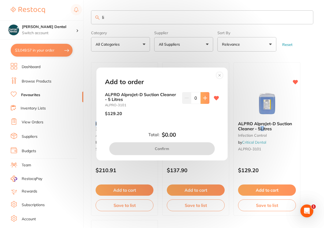
click at [203, 96] on icon at bounding box center [205, 98] width 4 height 4
type input "1"
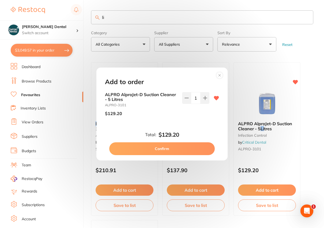
click at [184, 144] on button "Confirm" at bounding box center [161, 149] width 105 height 13
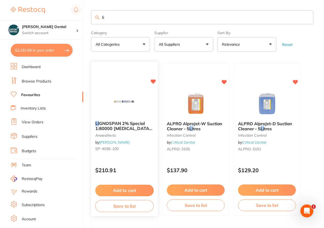
click at [128, 191] on button "Add to cart" at bounding box center [124, 190] width 58 height 11
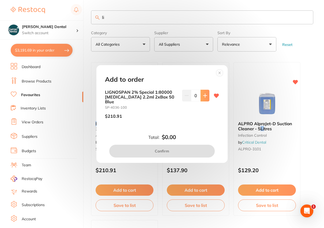
click at [203, 97] on icon at bounding box center [205, 96] width 4 height 4
type input "1"
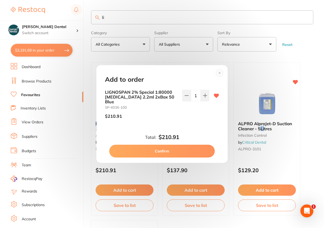
click at [166, 145] on button "Confirm" at bounding box center [161, 151] width 105 height 13
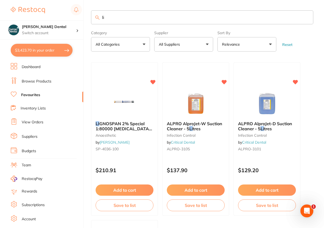
drag, startPoint x: 113, startPoint y: 13, endPoint x: 100, endPoint y: 17, distance: 13.0
click at [100, 17] on input "li" at bounding box center [202, 17] width 222 height 14
type input "wave tips"
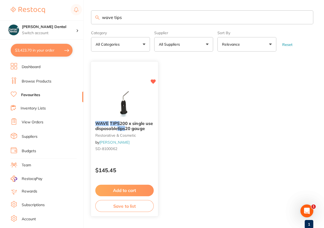
click at [130, 187] on button "Add to cart" at bounding box center [124, 190] width 58 height 11
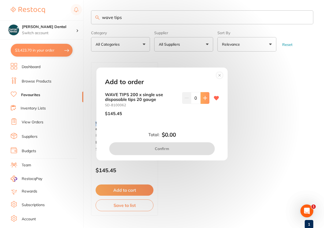
click at [205, 96] on icon at bounding box center [205, 98] width 4 height 4
type input "1"
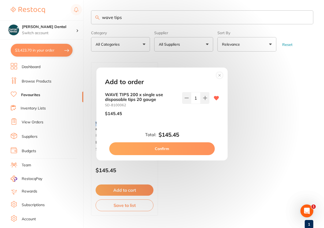
click at [179, 146] on button "Confirm" at bounding box center [161, 149] width 105 height 13
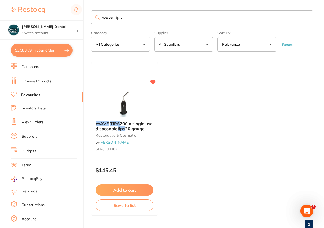
drag, startPoint x: 127, startPoint y: 16, endPoint x: 98, endPoint y: 14, distance: 28.7
click at [98, 14] on input "wave tips" at bounding box center [202, 17] width 222 height 14
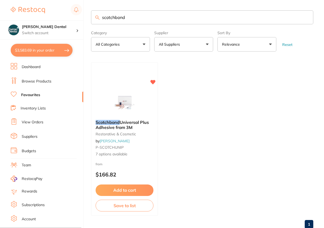
type input "scotchbond"
drag, startPoint x: 120, startPoint y: 124, endPoint x: 129, endPoint y: 187, distance: 64.2
click at [120, 124] on span "Universal Plus Adhesive from 3M" at bounding box center [121, 125] width 53 height 10
click at [129, 187] on section at bounding box center [162, 114] width 324 height 228
click at [129, 188] on button "Add to cart" at bounding box center [124, 190] width 58 height 11
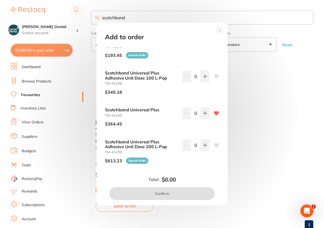
scroll to position [73, 0]
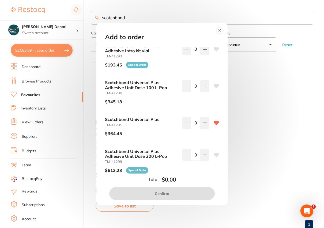
drag, startPoint x: 159, startPoint y: 32, endPoint x: 226, endPoint y: 33, distance: 67.6
click at [226, 33] on div "Add to order Scotchbond Universal Plus Adhesive Intro Kit Unit Dose TM-41297 $1…" at bounding box center [161, 114] width 131 height 183
click at [218, 31] on circle at bounding box center [219, 31] width 6 height 6
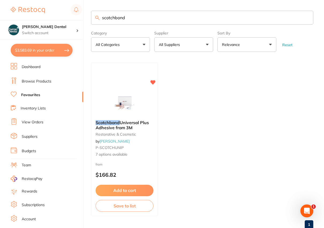
scroll to position [0, 0]
click at [118, 188] on button "Add to cart" at bounding box center [124, 191] width 58 height 11
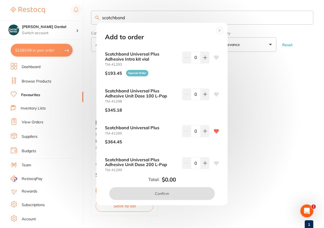
scroll to position [73, 0]
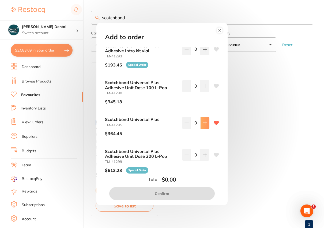
click at [203, 124] on icon at bounding box center [205, 123] width 4 height 4
type input "1"
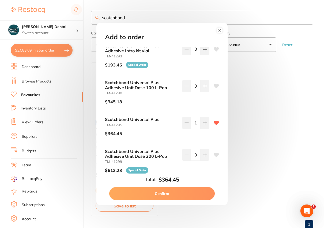
click at [168, 194] on button "Confirm" at bounding box center [161, 193] width 105 height 13
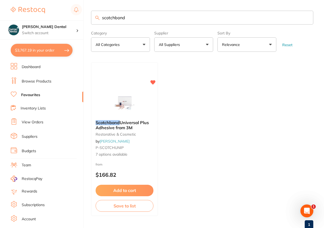
scroll to position [0, 0]
drag, startPoint x: 126, startPoint y: 19, endPoint x: 98, endPoint y: 14, distance: 28.0
click at [98, 14] on input "scotchbond" at bounding box center [202, 18] width 222 height 14
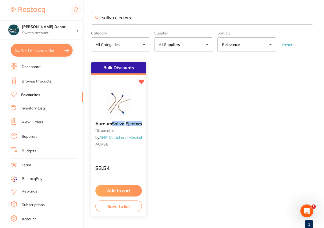
type input "saliva ejectors"
click at [136, 123] on em "Ejectors" at bounding box center [133, 123] width 16 height 5
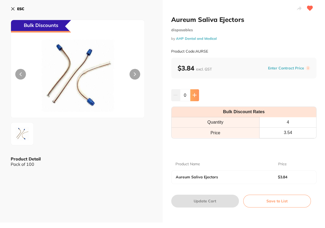
click at [191, 93] on button at bounding box center [194, 95] width 9 height 12
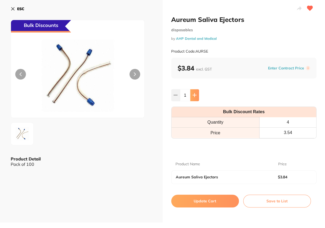
click at [192, 93] on icon at bounding box center [194, 95] width 4 height 4
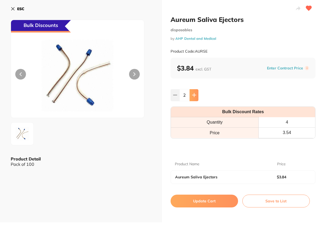
click at [192, 93] on icon at bounding box center [194, 95] width 4 height 4
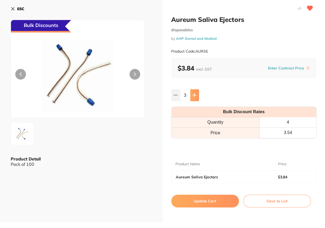
click at [192, 93] on icon at bounding box center [194, 95] width 4 height 4
type input "4"
click at [208, 203] on button "Update Cart" at bounding box center [205, 201] width 68 height 13
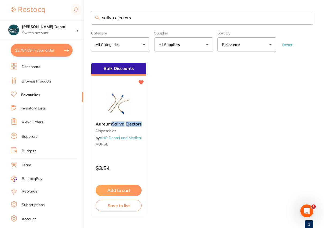
drag, startPoint x: 143, startPoint y: 18, endPoint x: 86, endPoint y: 16, distance: 57.2
click at [86, 16] on div "$3,784.09 Curran Dental Switch account Curran Dental $3,784.09 in your order Da…" at bounding box center [162, 114] width 324 height 228
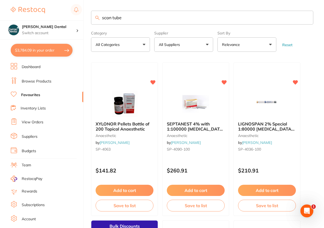
type input "scan tube"
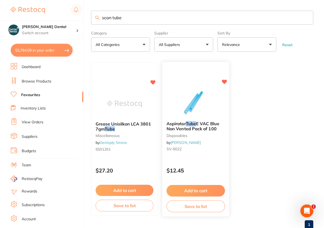
click at [197, 122] on span "E VAC Blue Non Vented Pack of 100" at bounding box center [192, 126] width 53 height 10
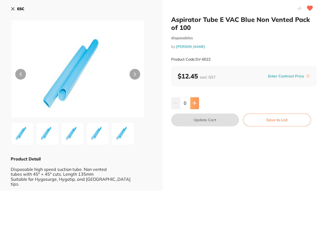
click at [197, 104] on button at bounding box center [194, 103] width 9 height 12
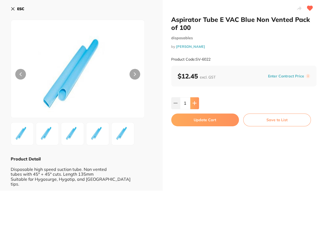
click at [195, 103] on icon at bounding box center [194, 103] width 4 height 4
type input "2"
click at [205, 122] on button "Update Cart" at bounding box center [205, 120] width 68 height 13
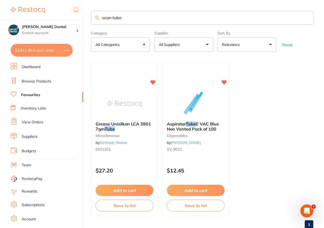
drag, startPoint x: 122, startPoint y: 17, endPoint x: 89, endPoint y: 16, distance: 32.9
click at [89, 16] on div "$3,811.48 Curran Dental Switch account Curran Dental $3,811.48 in your order Da…" at bounding box center [162, 114] width 324 height 228
click at [103, 16] on input "prp" at bounding box center [202, 18] width 222 height 14
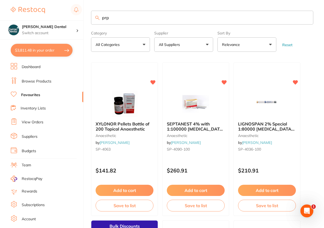
type input "rp"
drag, startPoint x: 107, startPoint y: 17, endPoint x: 88, endPoint y: 14, distance: 19.6
click at [88, 14] on div "$3,811.48 Curran Dental Switch account Curran Dental $3,811.48 in your order Da…" at bounding box center [162, 114] width 324 height 228
click at [113, 21] on input "proph" at bounding box center [202, 18] width 222 height 14
drag, startPoint x: 111, startPoint y: 19, endPoint x: 108, endPoint y: 18, distance: 3.1
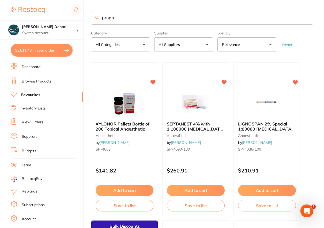
click at [101, 19] on input "proph" at bounding box center [202, 18] width 222 height 14
type input "h"
click at [108, 18] on input "h" at bounding box center [202, 18] width 222 height 14
type input "prophy"
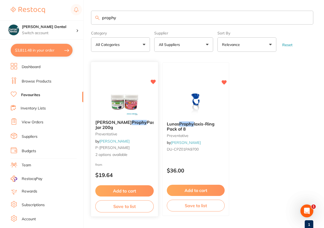
click at [103, 122] on span "Ainsworth" at bounding box center [113, 122] width 36 height 5
click at [130, 188] on section at bounding box center [162, 114] width 324 height 228
drag, startPoint x: 121, startPoint y: 121, endPoint x: 133, endPoint y: 191, distance: 71.0
click at [132, 121] on em "Prophy" at bounding box center [139, 122] width 15 height 5
click at [133, 191] on section at bounding box center [162, 114] width 324 height 228
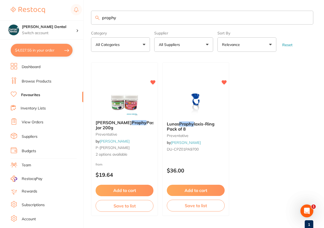
click at [132, 191] on div at bounding box center [162, 114] width 324 height 228
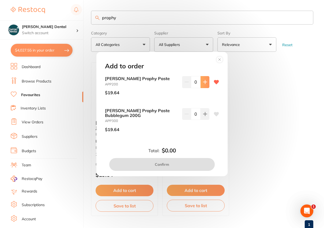
click at [206, 83] on button at bounding box center [204, 82] width 9 height 12
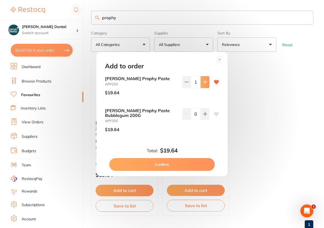
click at [203, 83] on icon at bounding box center [204, 81] width 3 height 3
type input "2"
click at [163, 161] on button "Confirm" at bounding box center [161, 164] width 105 height 13
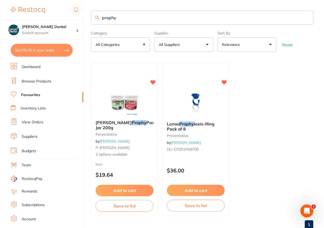
drag, startPoint x: 116, startPoint y: 18, endPoint x: 98, endPoint y: 18, distance: 17.1
click at [98, 18] on div "prophy" at bounding box center [202, 18] width 222 height 14
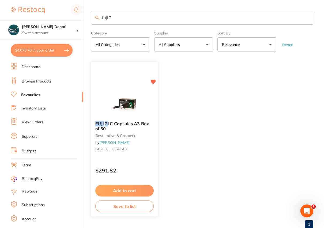
type input "fuji 2"
click at [132, 188] on button "Add to cart" at bounding box center [124, 190] width 58 height 11
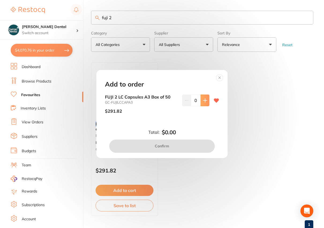
click at [200, 99] on button at bounding box center [204, 101] width 9 height 12
type input "1"
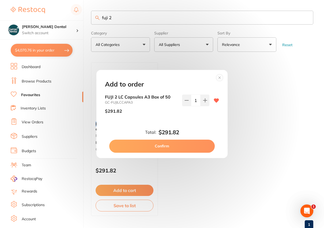
click at [172, 143] on button "Confirm" at bounding box center [161, 146] width 105 height 13
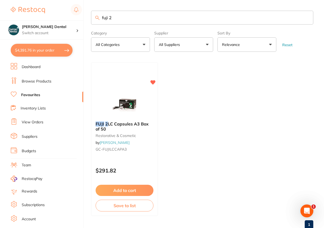
drag, startPoint x: 116, startPoint y: 17, endPoint x: 95, endPoint y: 19, distance: 20.9
click at [95, 19] on div "fuji 2" at bounding box center [202, 18] width 222 height 14
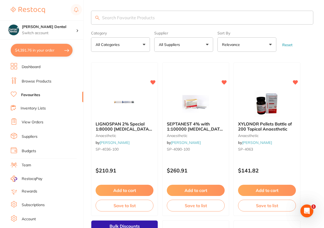
click at [125, 18] on input "search" at bounding box center [202, 18] width 222 height 14
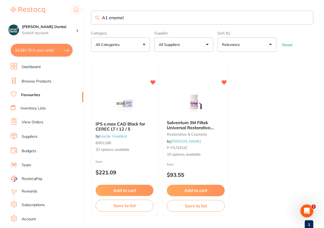
type input "A1 enamel"
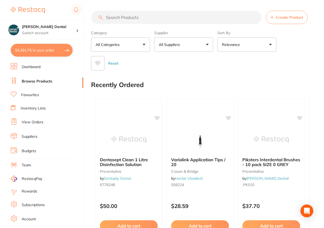
click at [150, 13] on input "search" at bounding box center [176, 17] width 170 height 13
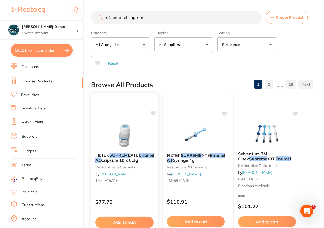
type input "a1 enamel supreme"
click at [132, 157] on span "XTE" at bounding box center [134, 155] width 8 height 5
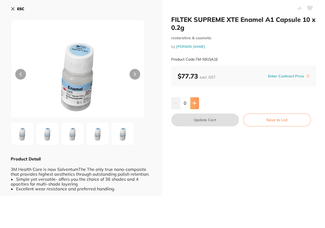
click at [193, 102] on icon at bounding box center [194, 103] width 4 height 4
type input "1"
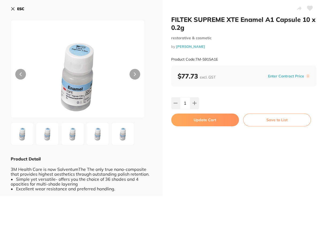
click at [196, 121] on button "Update Cart" at bounding box center [205, 120] width 68 height 13
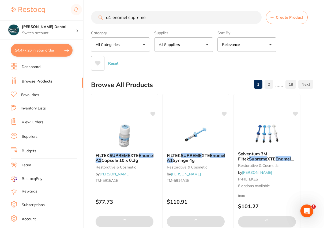
drag, startPoint x: 110, startPoint y: 17, endPoint x: 104, endPoint y: 18, distance: 5.7
click at [104, 18] on input "a1 enamel supreme" at bounding box center [176, 17] width 170 height 13
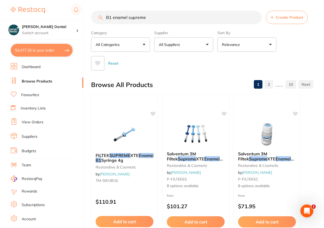
type input "B1 enamel supreme"
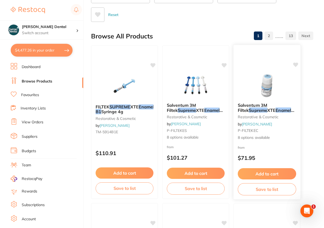
scroll to position [48, 0]
click at [267, 108] on span "XTE" at bounding box center [271, 110] width 8 height 5
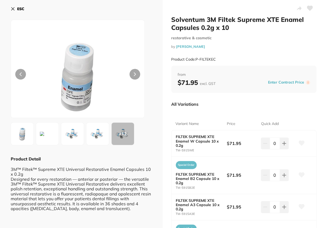
click at [13, 7] on icon at bounding box center [13, 9] width 4 height 4
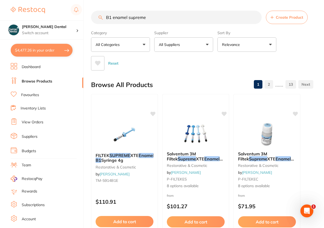
click at [35, 95] on link "Favourites" at bounding box center [30, 95] width 18 height 5
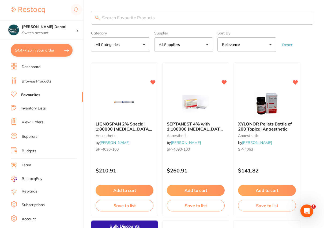
click at [118, 20] on input "search" at bounding box center [202, 18] width 222 height 14
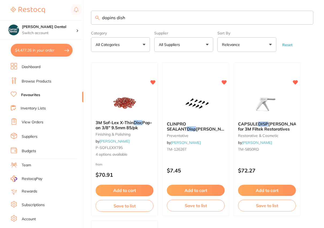
type input "dapins dish"
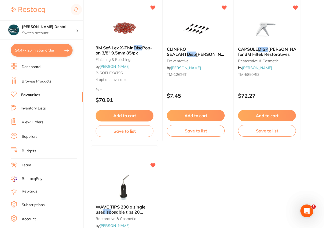
scroll to position [73, 0]
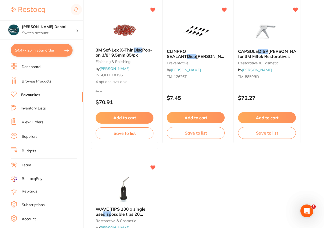
click at [35, 79] on link "Browse Products" at bounding box center [37, 81] width 30 height 5
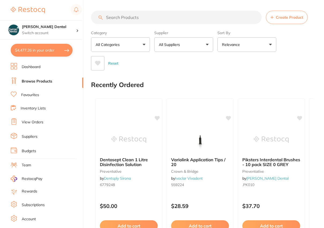
click at [115, 16] on input "search" at bounding box center [176, 17] width 170 height 13
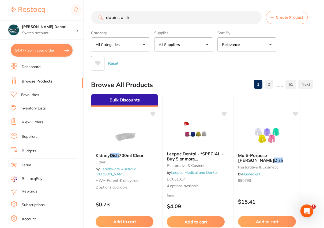
type input "dapins dish"
click at [205, 44] on button "All Suppliers" at bounding box center [183, 44] width 59 height 14
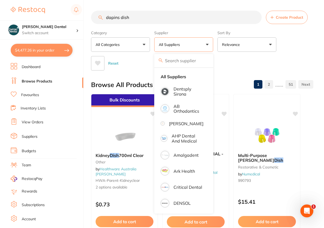
click at [231, 60] on div "Reset" at bounding box center [200, 61] width 218 height 19
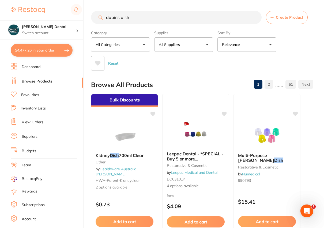
click at [206, 44] on button "All Suppliers" at bounding box center [183, 44] width 59 height 14
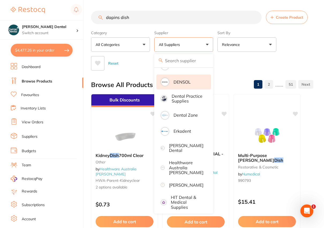
scroll to position [48, 0]
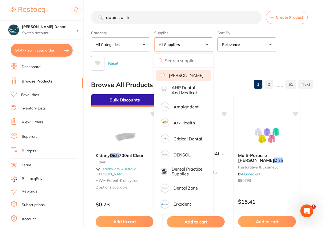
click at [190, 80] on li "[PERSON_NAME]" at bounding box center [183, 75] width 55 height 11
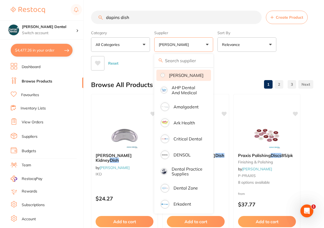
scroll to position [0, 0]
click at [179, 80] on li "[PERSON_NAME]" at bounding box center [183, 75] width 55 height 11
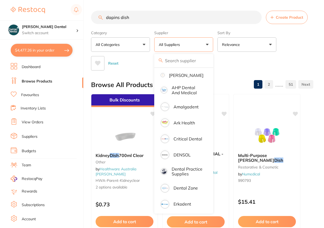
click at [236, 57] on div "Reset" at bounding box center [200, 61] width 218 height 19
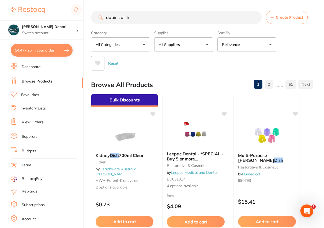
click at [207, 43] on button "All Suppliers" at bounding box center [183, 44] width 59 height 14
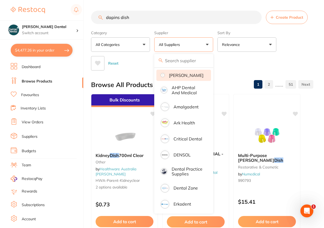
click at [190, 76] on p "[PERSON_NAME]" at bounding box center [186, 75] width 34 height 5
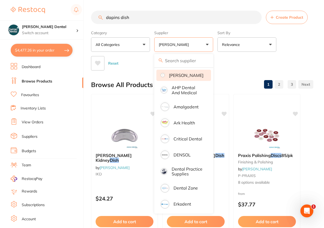
click at [190, 76] on p "[PERSON_NAME]" at bounding box center [186, 75] width 34 height 5
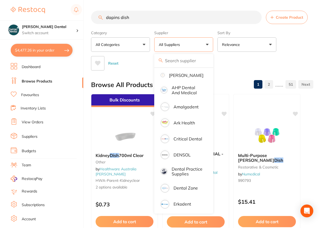
click at [248, 63] on div "Reset" at bounding box center [200, 61] width 218 height 19
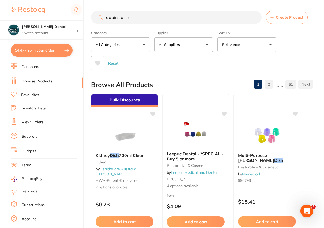
click at [207, 46] on button "All Suppliers" at bounding box center [183, 44] width 59 height 14
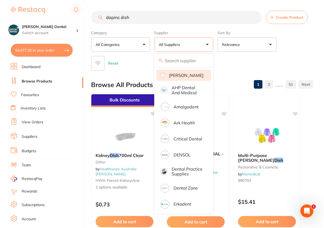
click at [184, 78] on p "[PERSON_NAME]" at bounding box center [186, 75] width 34 height 5
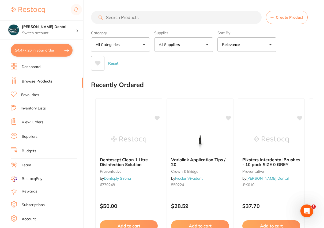
click at [136, 15] on input "search" at bounding box center [176, 17] width 170 height 13
click at [109, 16] on input "search" at bounding box center [176, 17] width 170 height 13
click at [118, 14] on input "search" at bounding box center [176, 17] width 170 height 13
click at [206, 45] on button "All Suppliers" at bounding box center [183, 44] width 59 height 14
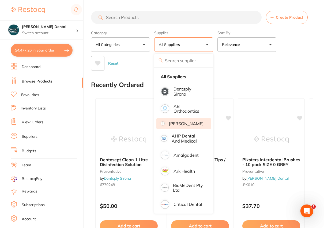
click at [172, 126] on li "[PERSON_NAME]" at bounding box center [183, 123] width 55 height 11
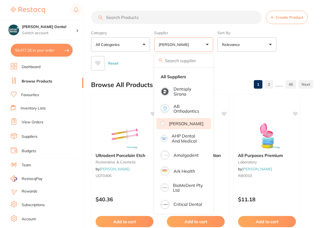
click at [130, 18] on input "search" at bounding box center [176, 17] width 170 height 13
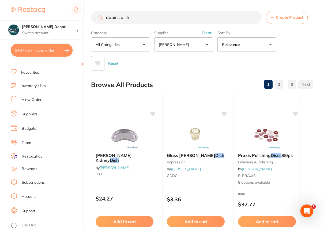
type input "dapins dish"
click at [206, 33] on button "Clear" at bounding box center [206, 32] width 13 height 5
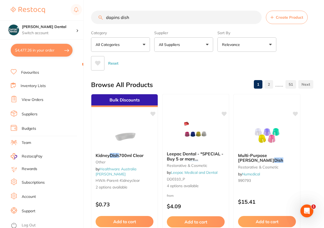
click at [207, 45] on button "All Suppliers" at bounding box center [183, 44] width 59 height 14
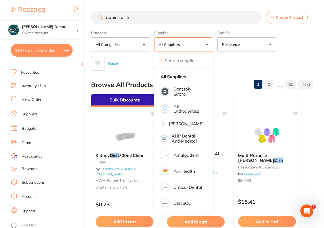
drag, startPoint x: 132, startPoint y: 15, endPoint x: 96, endPoint y: 20, distance: 36.5
click at [96, 20] on input "dapins dish" at bounding box center [176, 17] width 170 height 13
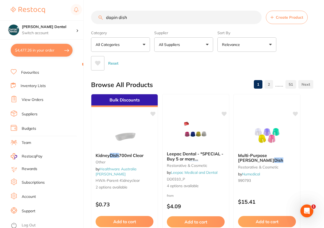
type input "dapin dish"
click at [209, 45] on button "All Suppliers" at bounding box center [183, 44] width 59 height 14
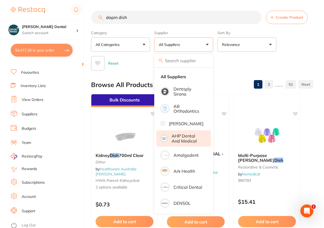
click at [189, 141] on p "AHP Dental and Medical" at bounding box center [187, 139] width 32 height 10
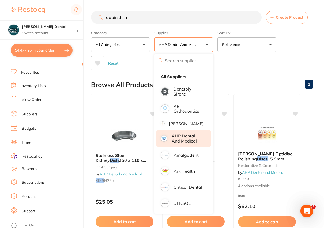
click at [162, 140] on img at bounding box center [163, 138] width 5 height 5
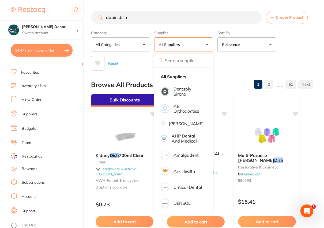
click at [219, 63] on div "Reset" at bounding box center [200, 61] width 218 height 19
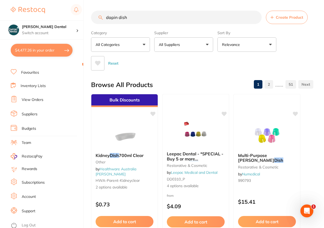
click at [105, 19] on input "dapin dish" at bounding box center [176, 17] width 170 height 13
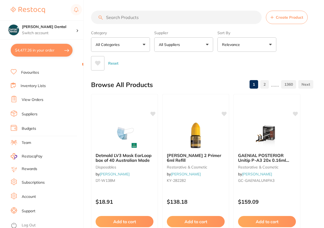
paste input "Multi Purpose Plastic [PERSON_NAME] Dishes 300Pk Assorted"
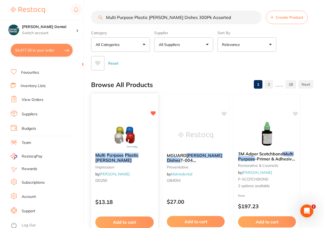
type input "Multi Purpose Plastic [PERSON_NAME] Dishes 300Pk Assorted"
click at [117, 156] on em "Purpose" at bounding box center [114, 155] width 17 height 5
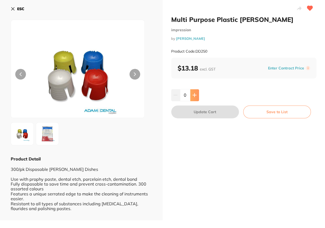
click at [195, 97] on icon at bounding box center [194, 95] width 4 height 4
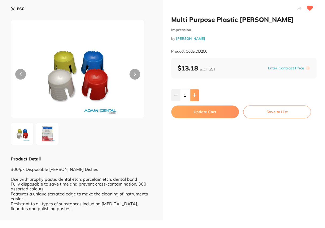
click at [195, 97] on icon at bounding box center [194, 95] width 4 height 4
type input "2"
click at [197, 107] on button "Update Cart" at bounding box center [205, 112] width 68 height 13
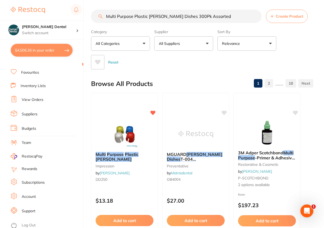
drag, startPoint x: 218, startPoint y: 15, endPoint x: 89, endPoint y: 16, distance: 128.9
click at [89, 16] on div "$4,506.26 [PERSON_NAME] Dental Switch account [PERSON_NAME] Dental $4,506.26 in…" at bounding box center [162, 113] width 324 height 228
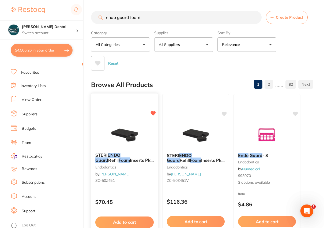
type input "endo guard foam"
click at [134, 152] on div "STERI ENDO Guard Refill Foam Inserts Pk of 48 endodontics by [PERSON_NAME] [PER…" at bounding box center [124, 169] width 67 height 41
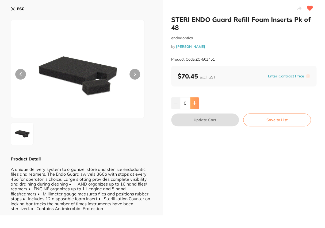
click at [191, 102] on button at bounding box center [194, 103] width 9 height 12
type input "1"
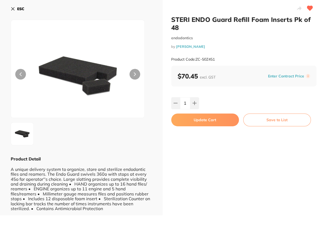
click at [200, 115] on button "Update Cart" at bounding box center [205, 120] width 68 height 13
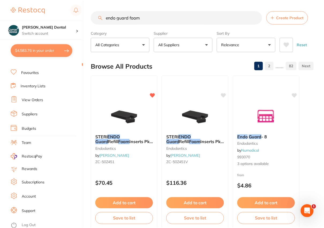
scroll to position [1, 0]
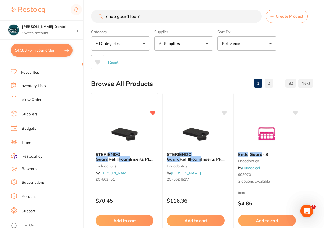
drag, startPoint x: 144, startPoint y: 16, endPoint x: 75, endPoint y: 18, distance: 68.5
click at [75, 18] on div "$4,583.76 [PERSON_NAME] Dental Switch account [PERSON_NAME] Dental $4,583.76 in…" at bounding box center [162, 113] width 324 height 228
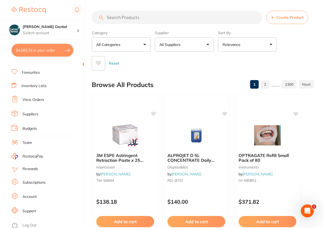
scroll to position [0, 0]
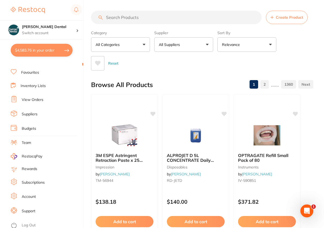
click at [119, 19] on input "search" at bounding box center [176, 17] width 170 height 13
click at [114, 16] on input "search" at bounding box center [176, 17] width 170 height 13
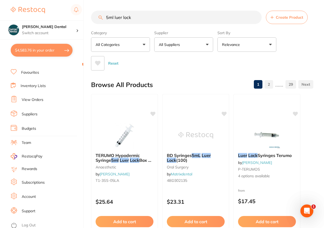
click at [106, 19] on input "5ml luer lock" at bounding box center [176, 17] width 170 height 13
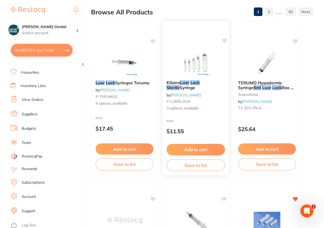
scroll to position [146, 0]
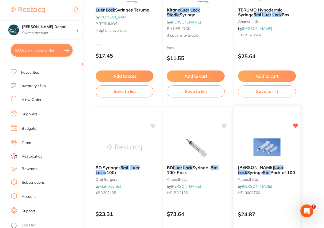
type input "sterile 5ml luer lock"
click at [273, 171] on span "Pack of 100" at bounding box center [282, 172] width 25 height 5
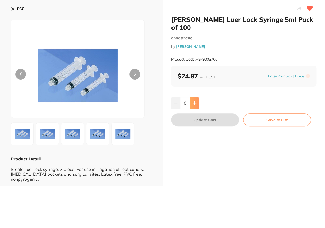
click at [195, 103] on icon at bounding box center [194, 103] width 4 height 4
type input "1"
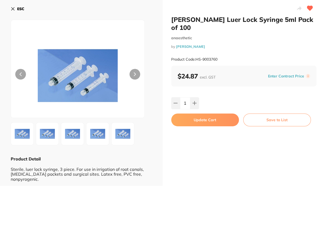
click at [202, 116] on button "Update Cart" at bounding box center [205, 120] width 68 height 13
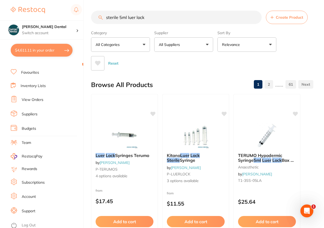
drag, startPoint x: 148, startPoint y: 15, endPoint x: 105, endPoint y: 21, distance: 43.7
click at [103, 23] on input "sterile 5ml luer lock" at bounding box center [176, 17] width 170 height 13
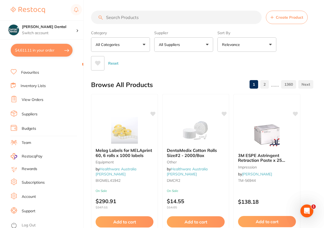
click at [111, 16] on input "search" at bounding box center [176, 17] width 170 height 13
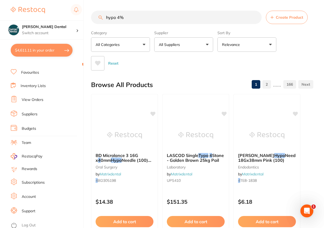
click at [116, 18] on input "hypo 4%" at bounding box center [176, 17] width 170 height 13
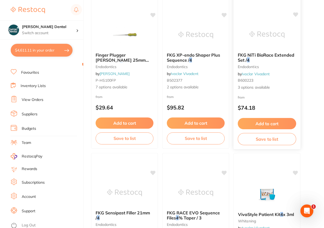
scroll to position [413, 0]
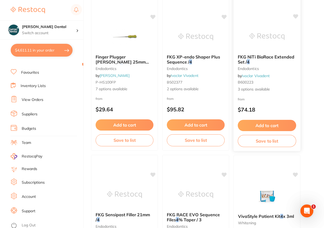
type input "hypochlorite 4%"
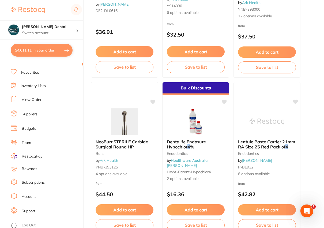
scroll to position [0, 0]
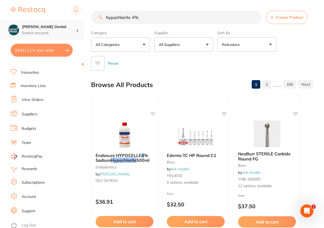
drag, startPoint x: 154, startPoint y: 21, endPoint x: 57, endPoint y: 22, distance: 96.8
click at [57, 22] on div "$4,611.11 [PERSON_NAME] Dental Switch account [PERSON_NAME] Dental $4,611.11 in…" at bounding box center [162, 114] width 324 height 228
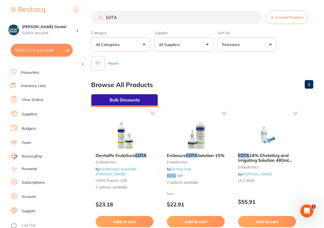
type input "EDTA"
click at [207, 46] on button "All Suppliers" at bounding box center [183, 44] width 59 height 14
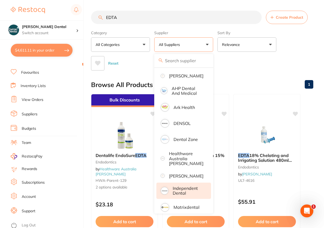
scroll to position [24, 0]
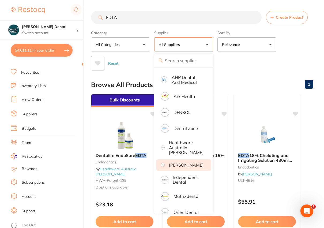
click at [177, 166] on p "[PERSON_NAME]" at bounding box center [186, 165] width 34 height 5
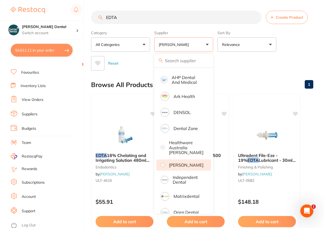
scroll to position [0, 0]
click at [248, 57] on div "Reset" at bounding box center [200, 61] width 218 height 19
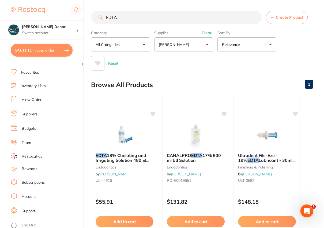
drag, startPoint x: 131, startPoint y: 17, endPoint x: 83, endPoint y: 18, distance: 47.9
click at [83, 18] on div "$4,611.11 [PERSON_NAME] Dental Switch account [PERSON_NAME] Dental $4,611.11 in…" at bounding box center [162, 114] width 324 height 228
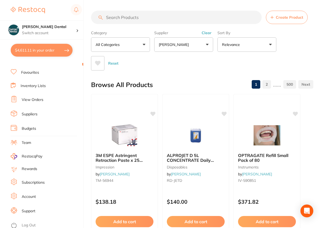
paste input "[PERSON_NAME] EDTA Solution 15% - 500ml Bottle"
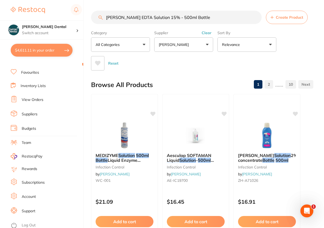
drag, startPoint x: 190, startPoint y: 19, endPoint x: 158, endPoint y: 20, distance: 31.8
click at [158, 20] on input "[PERSON_NAME] EDTA Solution 15% - 500ml Bottle" at bounding box center [176, 17] width 170 height 13
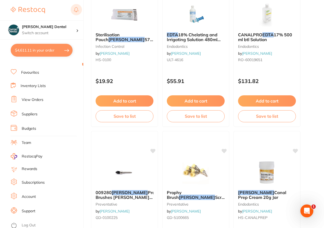
scroll to position [729, 0]
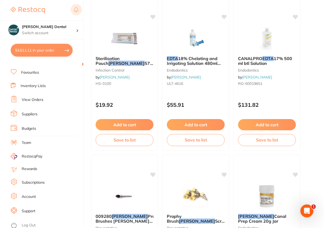
type input "[PERSON_NAME] EDTA"
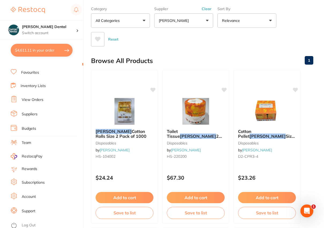
scroll to position [0, 0]
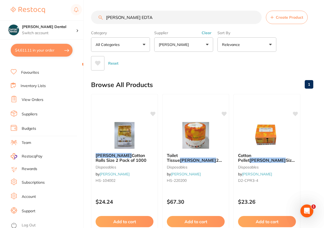
drag, startPoint x: 133, startPoint y: 17, endPoint x: 61, endPoint y: 12, distance: 72.1
click at [53, 17] on div "$4,611.11 [PERSON_NAME] Dental Switch account [PERSON_NAME] Dental $4,611.11 in…" at bounding box center [162, 114] width 324 height 228
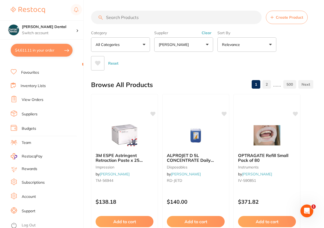
paste input "HS-EDTA"
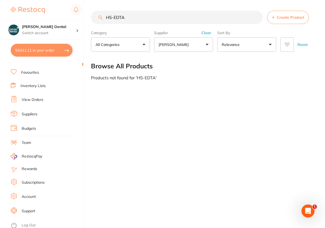
type input "HS-EDTA"
drag, startPoint x: 112, startPoint y: 16, endPoint x: 102, endPoint y: 19, distance: 10.7
click at [102, 19] on div "HS-EDTA Create Product" at bounding box center [202, 17] width 223 height 13
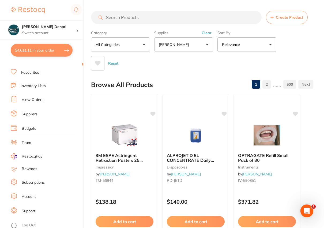
paste input "[PERSON_NAME] Hypochlorite Solution 4% - 500ml Bottle"
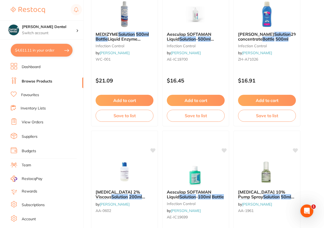
type input "[PERSON_NAME] Hypochlorite Solution 4% - 500ml Bottle"
click at [30, 93] on link "Favourites" at bounding box center [30, 95] width 18 height 5
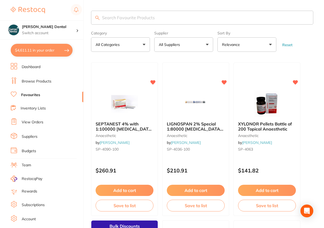
click at [106, 20] on input "search" at bounding box center [202, 18] width 222 height 14
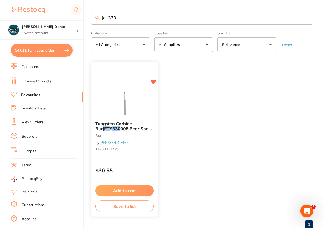
type input "jet 330"
click at [117, 123] on span "Tungsten Carbide Bur" at bounding box center [113, 126] width 37 height 10
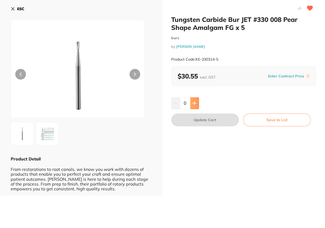
click at [194, 107] on button at bounding box center [194, 103] width 9 height 12
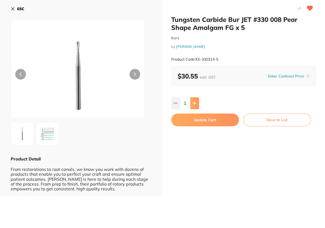
click at [194, 107] on button at bounding box center [194, 103] width 9 height 12
type input "3"
click at [199, 116] on button "Update Cart" at bounding box center [205, 120] width 68 height 13
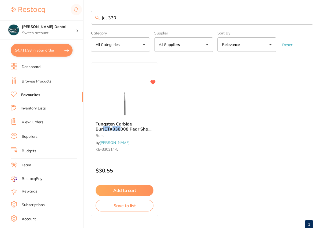
drag, startPoint x: 118, startPoint y: 16, endPoint x: 98, endPoint y: 19, distance: 19.7
click at [98, 19] on div "jet 330" at bounding box center [202, 18] width 222 height 14
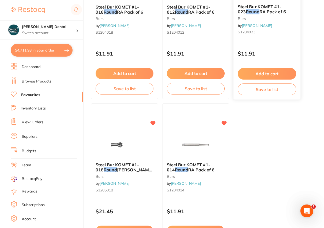
scroll to position [121, 0]
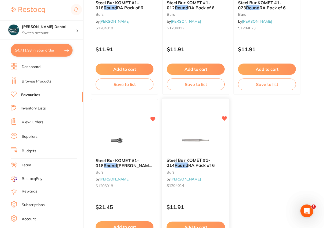
type input "014 round"
click at [184, 157] on div "Steel Bur KOMET #1-014 Round RA Pack of 6 burs by [PERSON_NAME] S1204014" at bounding box center [195, 174] width 67 height 41
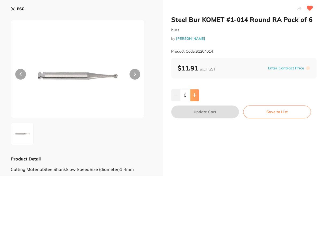
click at [194, 93] on button at bounding box center [194, 95] width 9 height 12
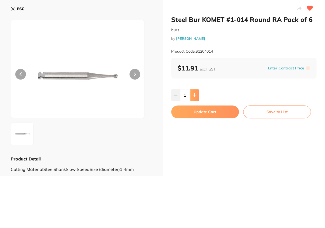
click at [194, 93] on button at bounding box center [194, 95] width 9 height 12
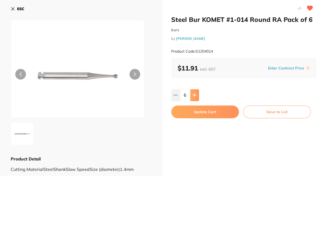
click at [194, 93] on button at bounding box center [194, 95] width 9 height 12
type input "10"
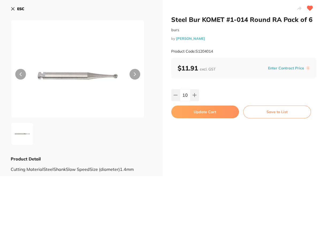
click at [195, 116] on button "Update Cart" at bounding box center [205, 112] width 68 height 13
